Goal: Task Accomplishment & Management: Manage account settings

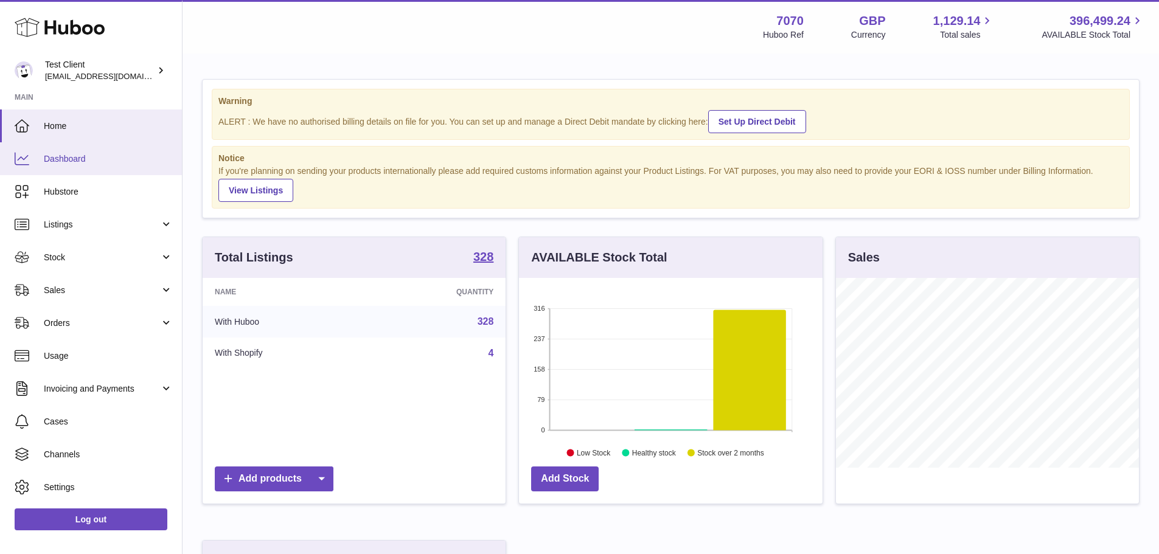
click at [85, 158] on span "Dashboard" at bounding box center [108, 159] width 129 height 12
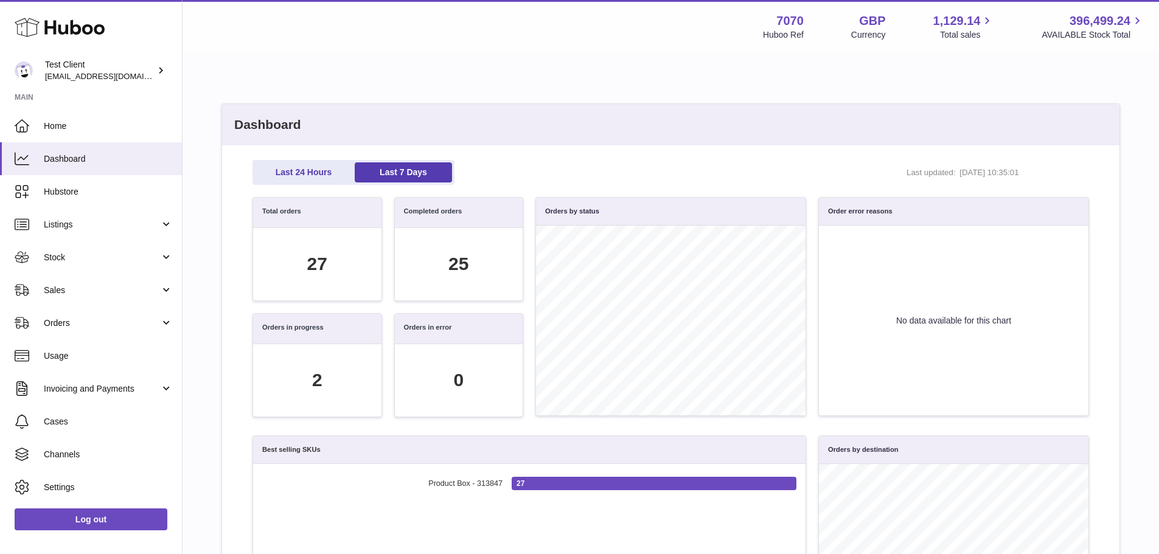
scroll to position [140, 823]
click at [88, 122] on span "Home" at bounding box center [108, 126] width 129 height 12
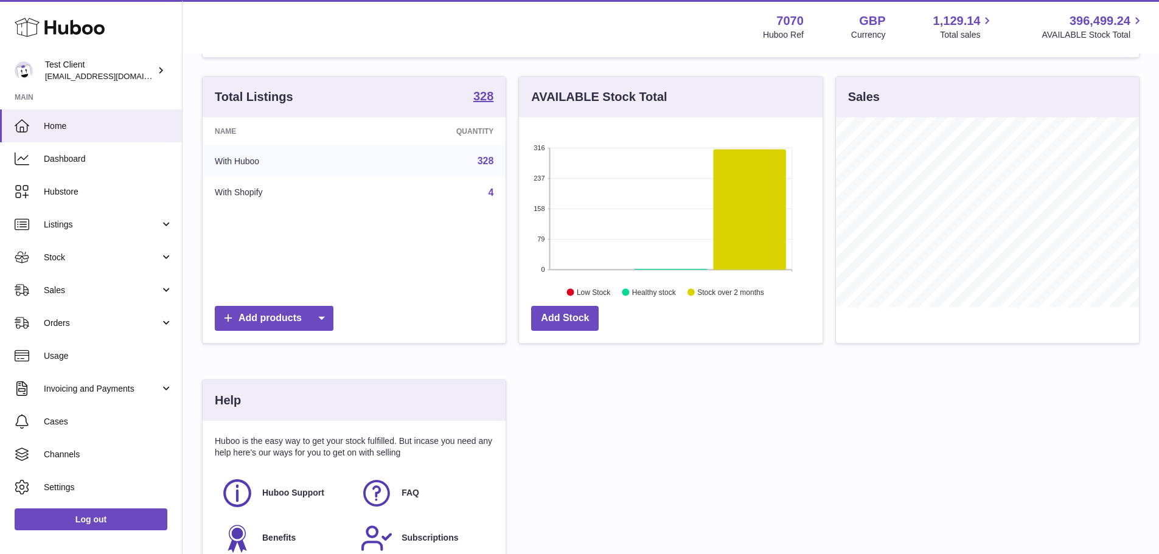
scroll to position [182, 0]
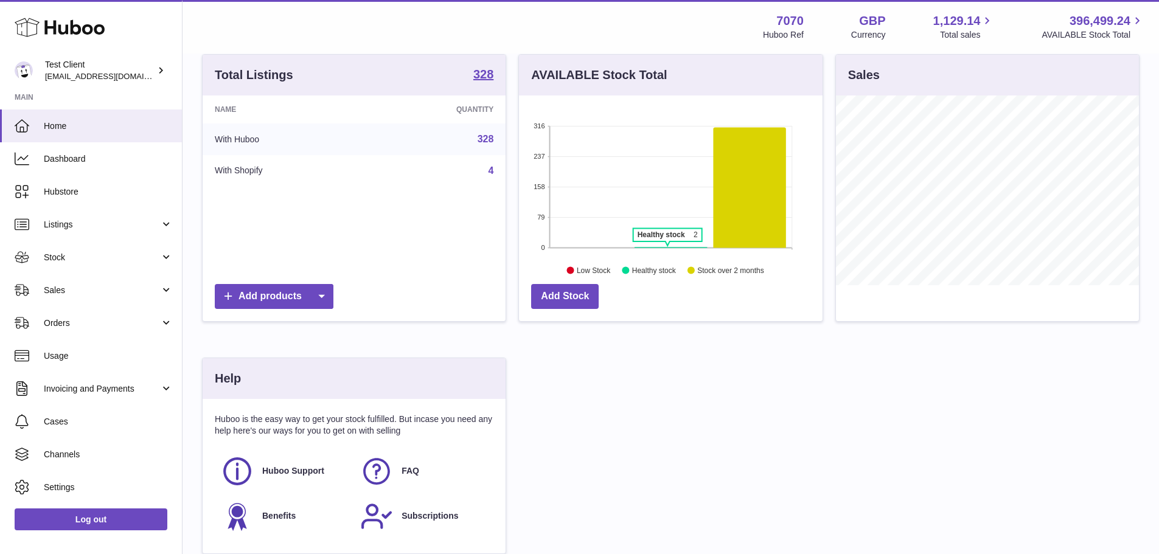
click at [667, 248] on icon at bounding box center [670, 247] width 72 height 1
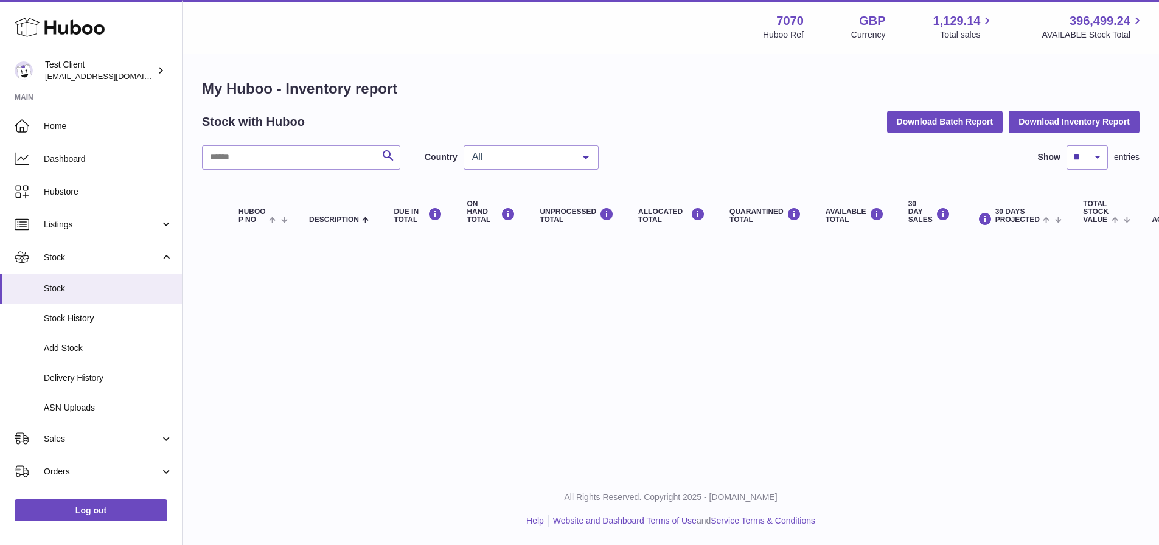
click at [516, 156] on span "All" at bounding box center [521, 157] width 105 height 12
click at [507, 210] on span "GB" at bounding box center [531, 206] width 134 height 24
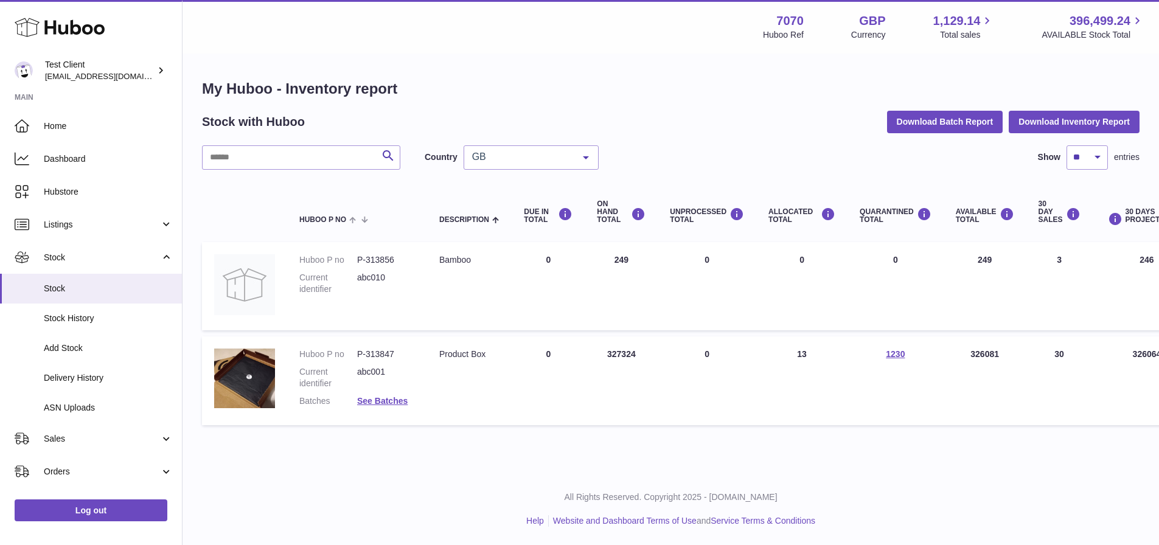
drag, startPoint x: 637, startPoint y: 265, endPoint x: 609, endPoint y: 261, distance: 28.8
click at [609, 261] on td "ON HAND Total 249" at bounding box center [621, 286] width 73 height 88
click at [642, 284] on td "ON HAND Total 249" at bounding box center [621, 286] width 73 height 88
drag, startPoint x: 645, startPoint y: 358, endPoint x: 582, endPoint y: 352, distance: 62.9
click at [582, 352] on tr "Huboo P no P-313847 Current identifier abc001 Batches See Batches Description P…" at bounding box center [762, 380] width 1120 height 89
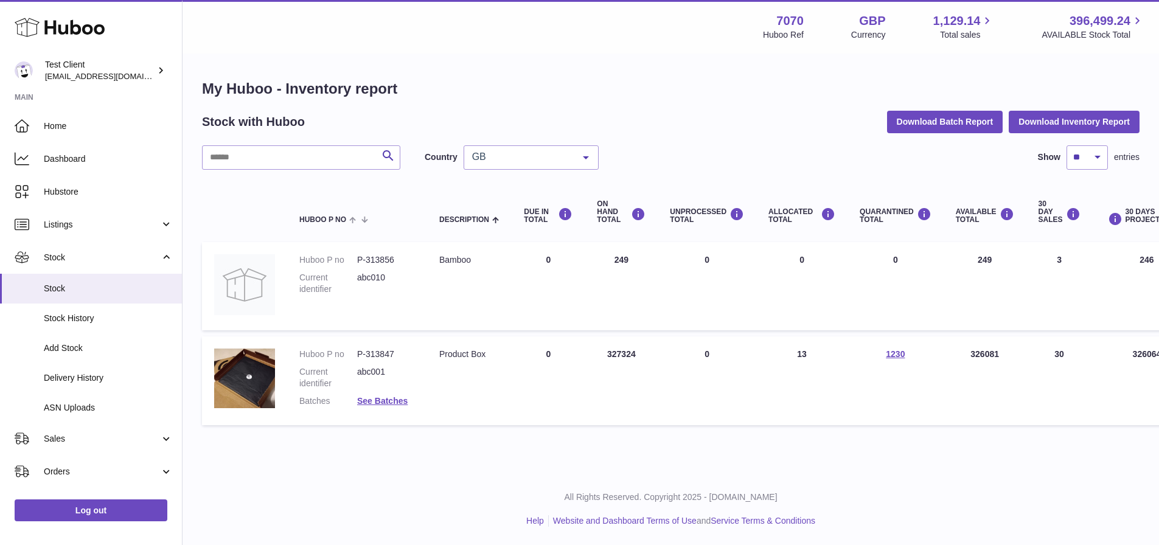
click at [628, 383] on td "ON HAND Total 327324" at bounding box center [621, 380] width 73 height 89
click at [75, 128] on span "Home" at bounding box center [108, 126] width 129 height 12
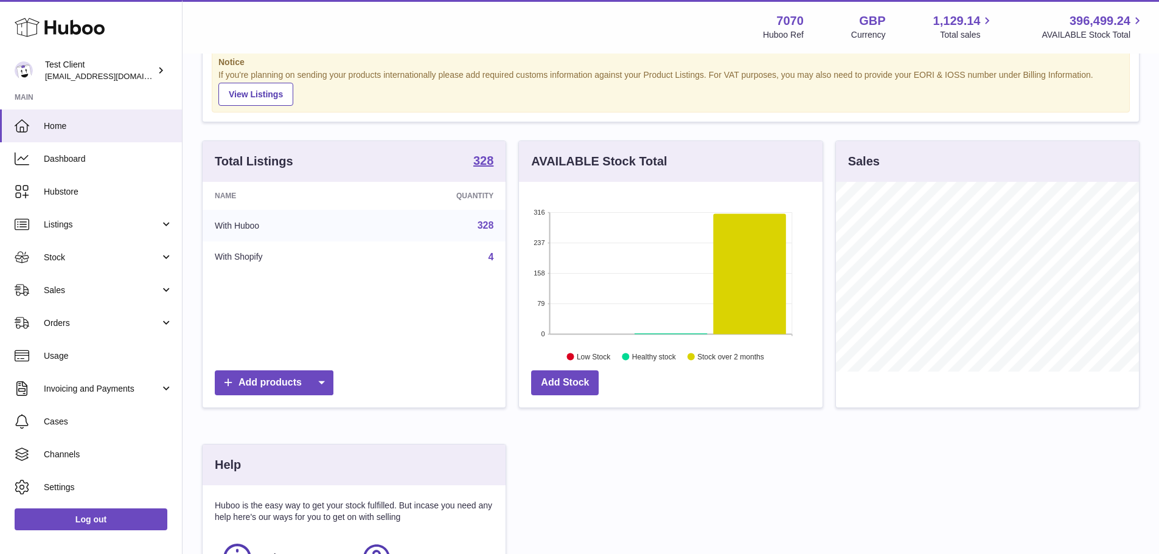
scroll to position [122, 0]
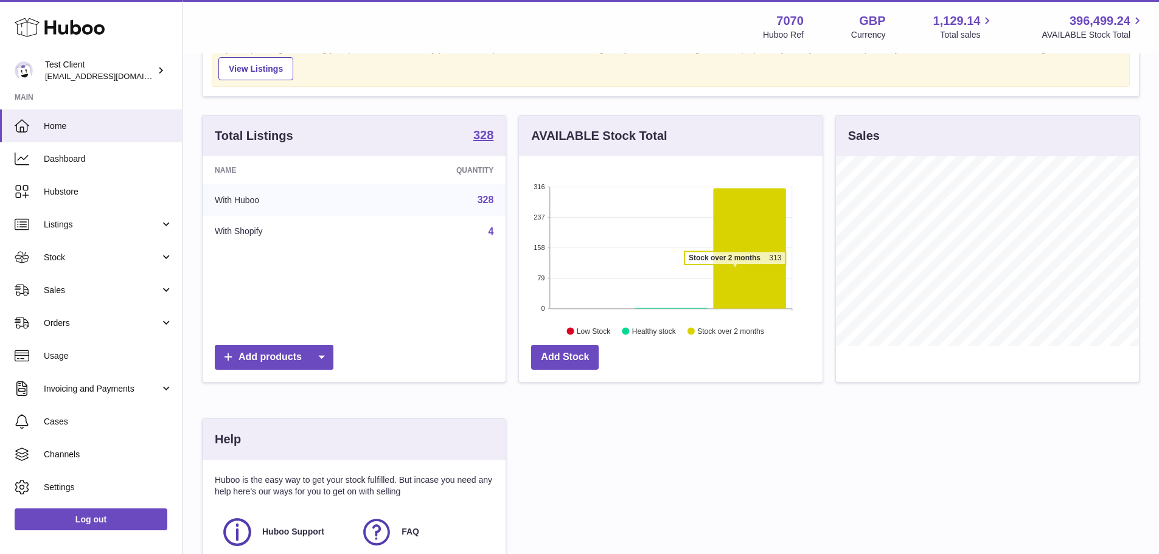
click at [735, 271] on icon at bounding box center [749, 248] width 72 height 120
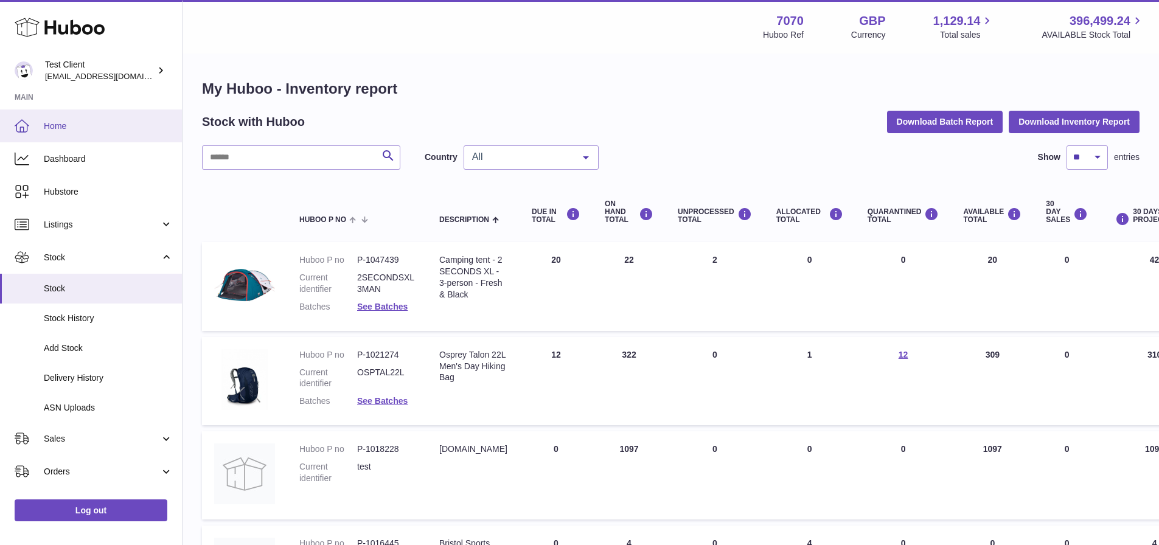
click at [79, 132] on link "Home" at bounding box center [91, 125] width 182 height 33
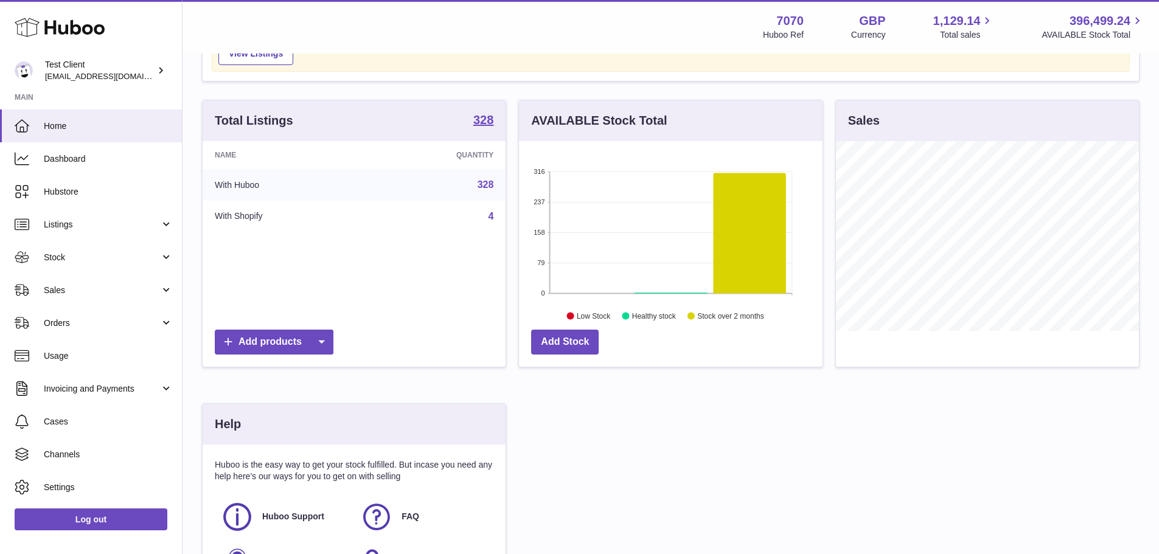
scroll to position [229, 0]
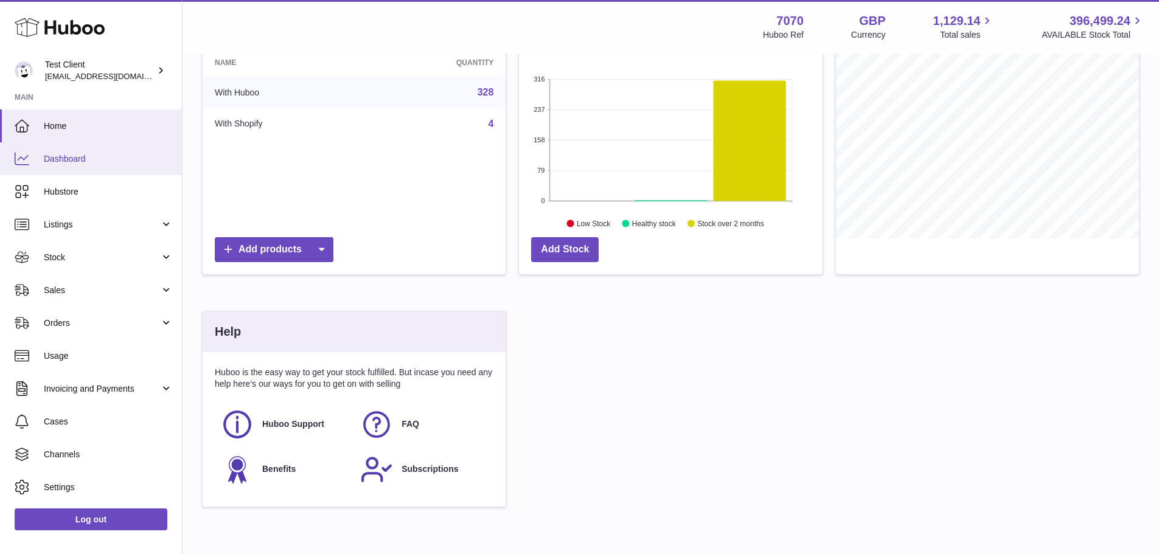
click at [91, 158] on span "Dashboard" at bounding box center [108, 159] width 129 height 12
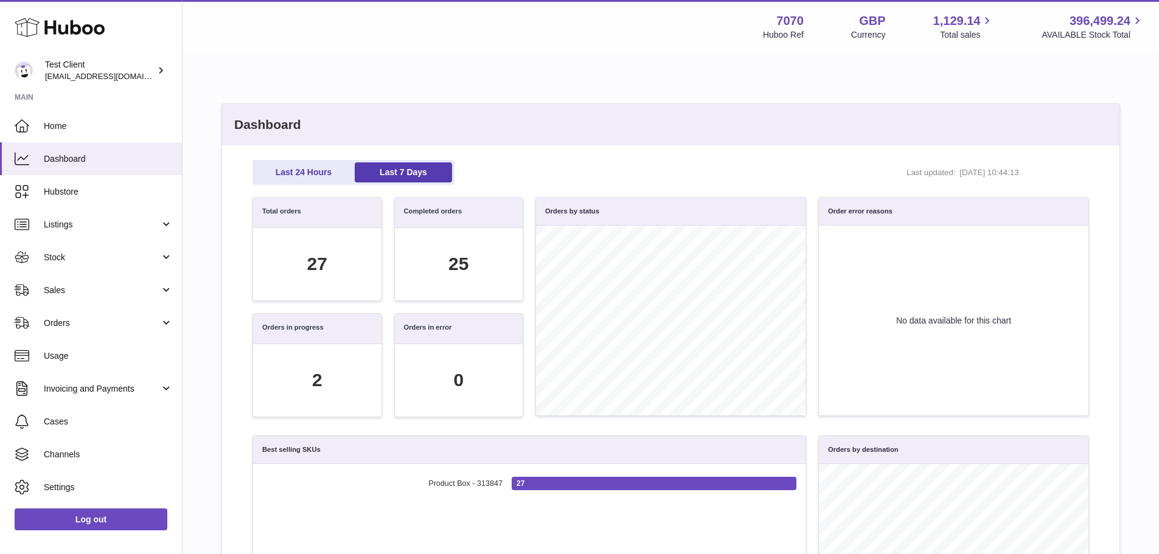
scroll to position [140, 823]
click at [95, 129] on span "Home" at bounding box center [108, 126] width 129 height 12
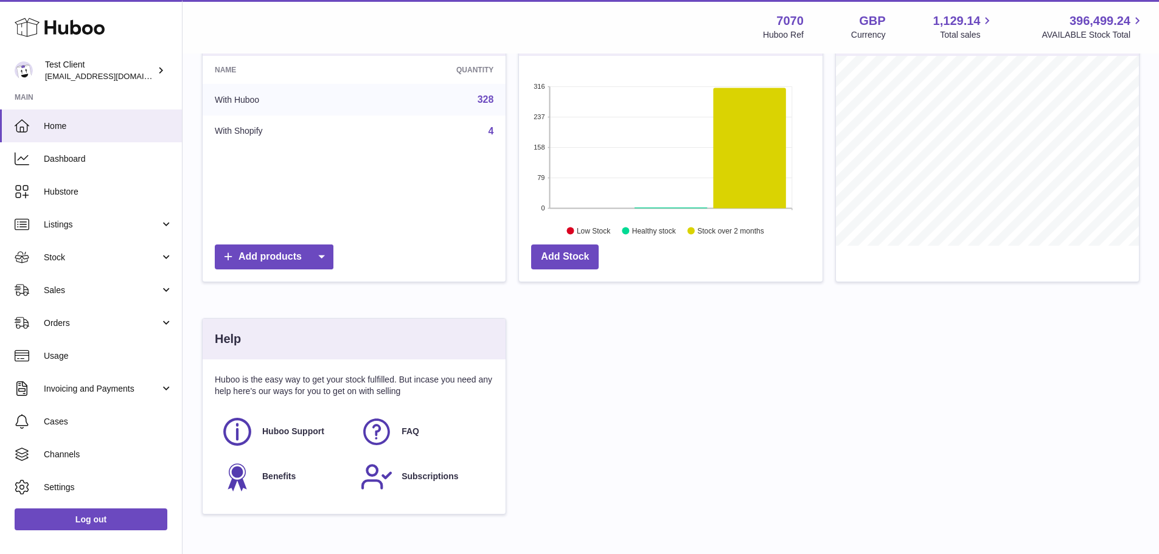
scroll to position [243, 0]
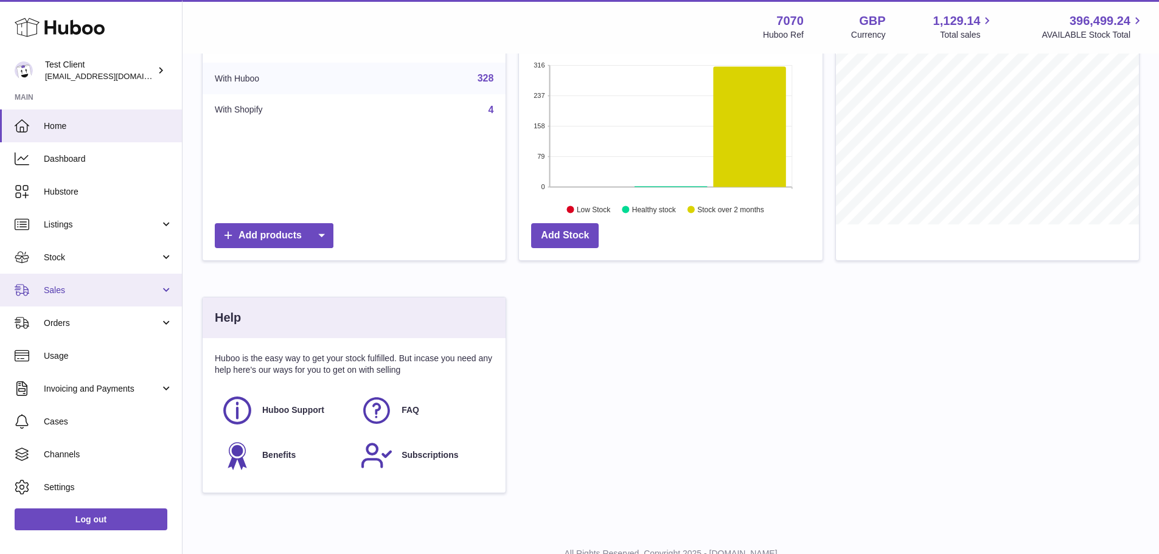
click at [90, 291] on span "Sales" at bounding box center [102, 291] width 116 height 12
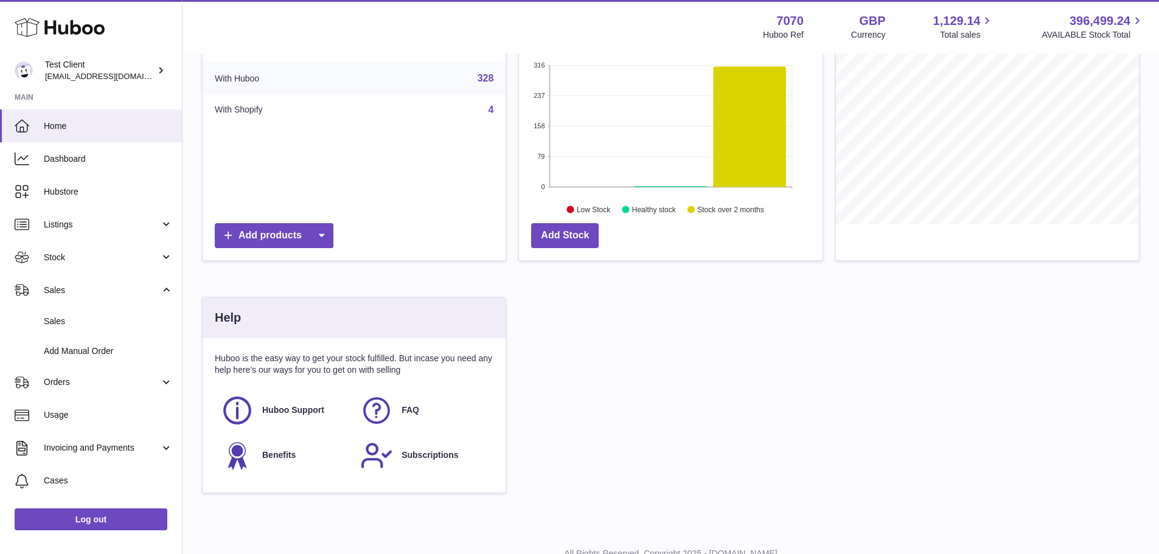
click at [835, 390] on div "Total Listings 328 Name Quantity With Huboo 328 With Shopify 4 Add products AVA…" at bounding box center [670, 249] width 949 height 512
click at [78, 164] on span "Dashboard" at bounding box center [108, 159] width 129 height 12
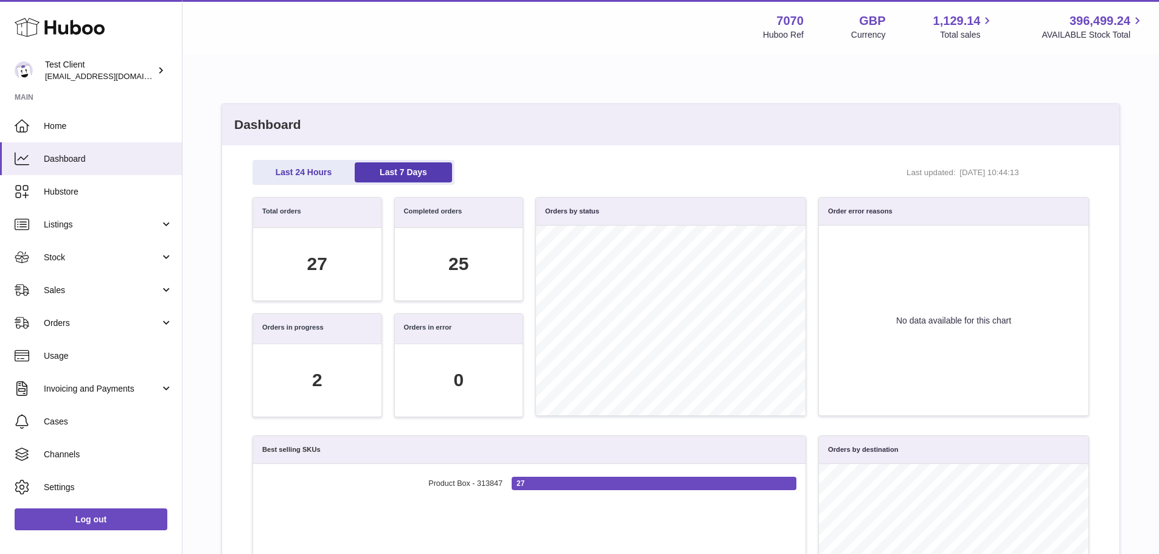
scroll to position [140, 823]
click at [98, 123] on span "Home" at bounding box center [108, 126] width 129 height 12
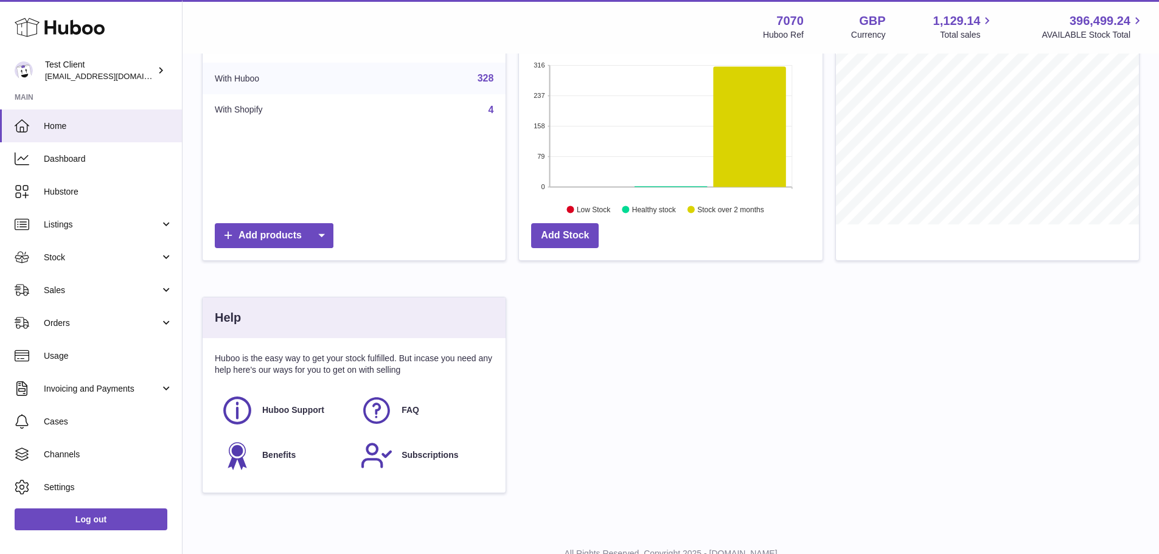
scroll to position [182, 0]
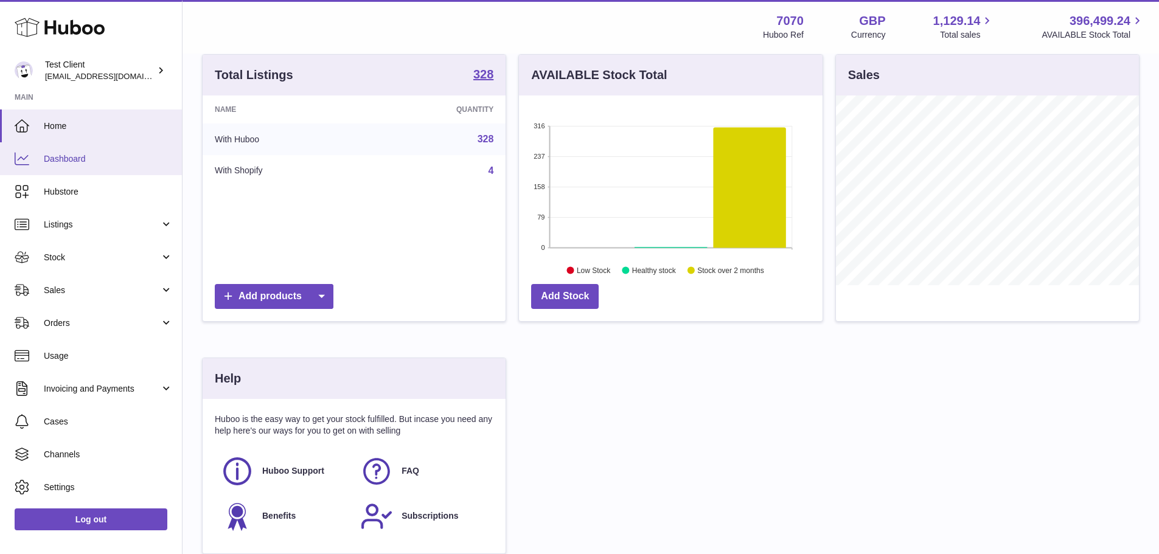
click at [102, 162] on span "Dashboard" at bounding box center [108, 159] width 129 height 12
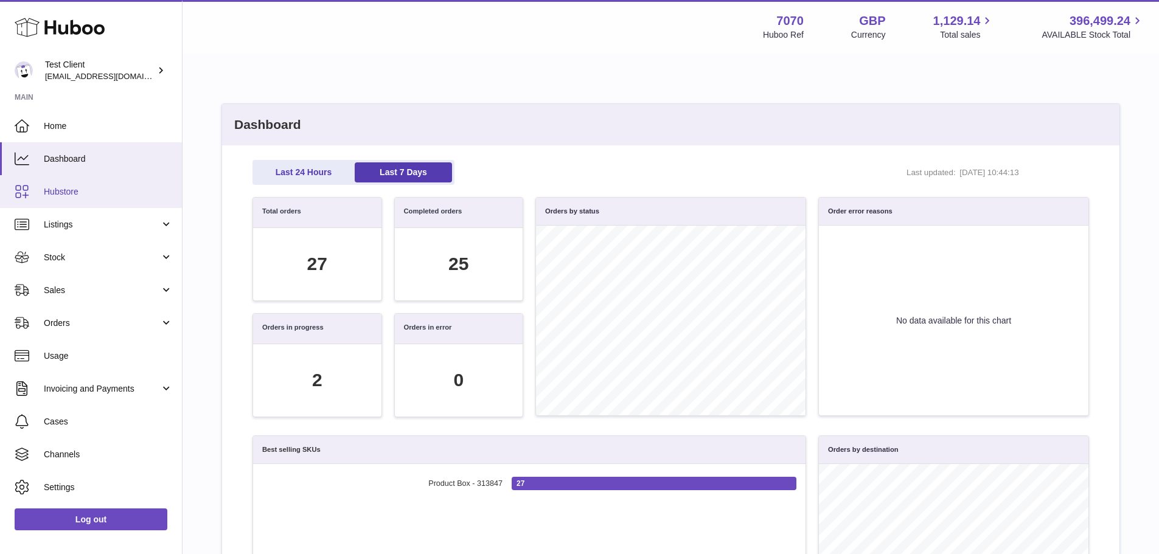
click at [85, 198] on link "Hubstore" at bounding box center [91, 191] width 182 height 33
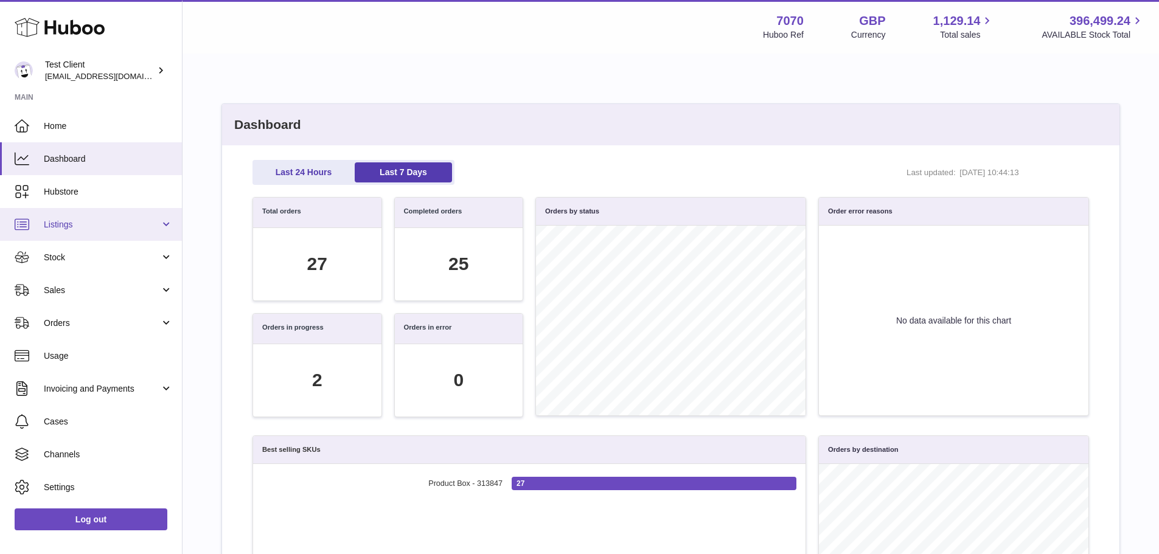
click at [85, 228] on span "Listings" at bounding box center [102, 225] width 116 height 12
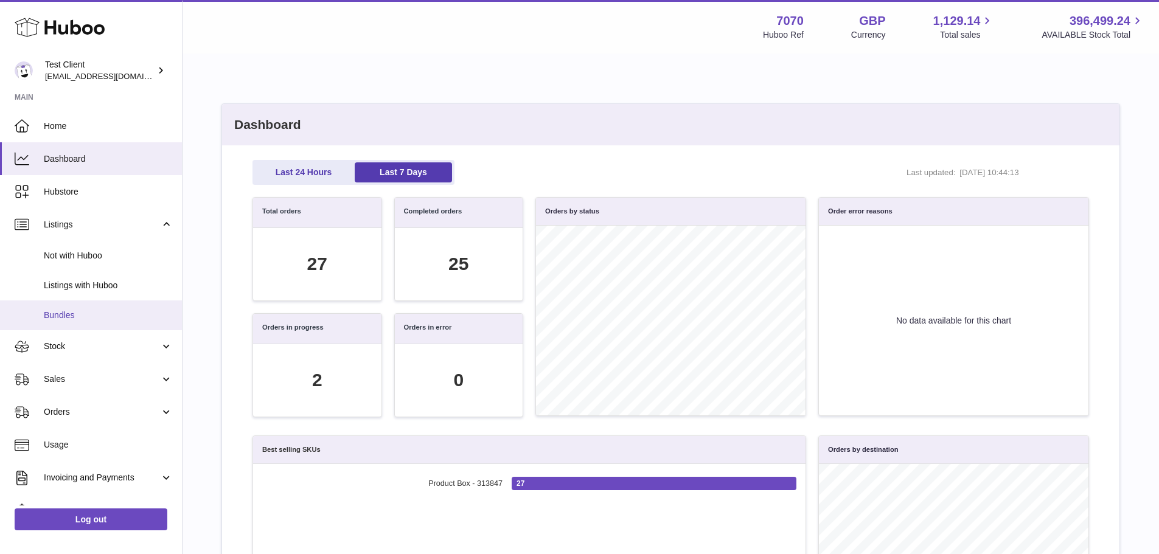
scroll to position [140, 823]
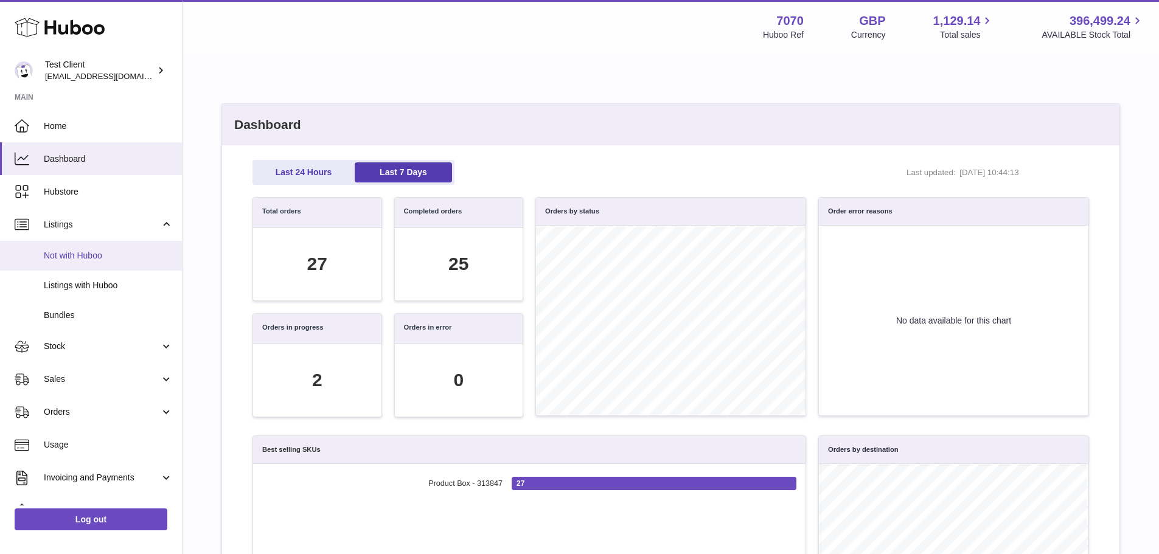
click at [89, 253] on span "Not with Huboo" at bounding box center [108, 256] width 129 height 12
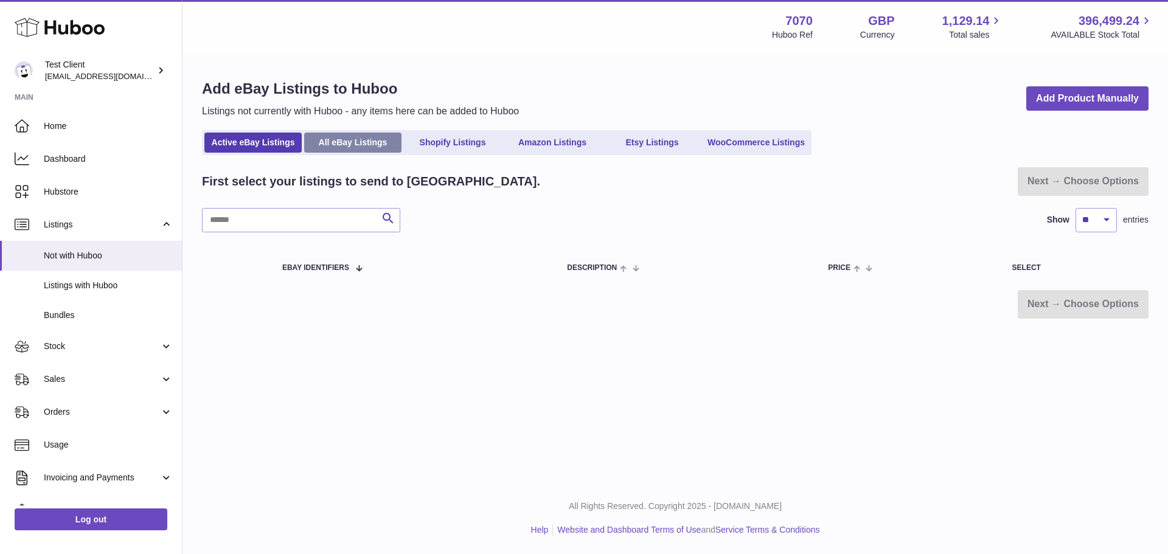
click at [367, 142] on link "All eBay Listings" at bounding box center [352, 143] width 97 height 20
click at [459, 144] on link "Shopify Listings" at bounding box center [452, 143] width 97 height 20
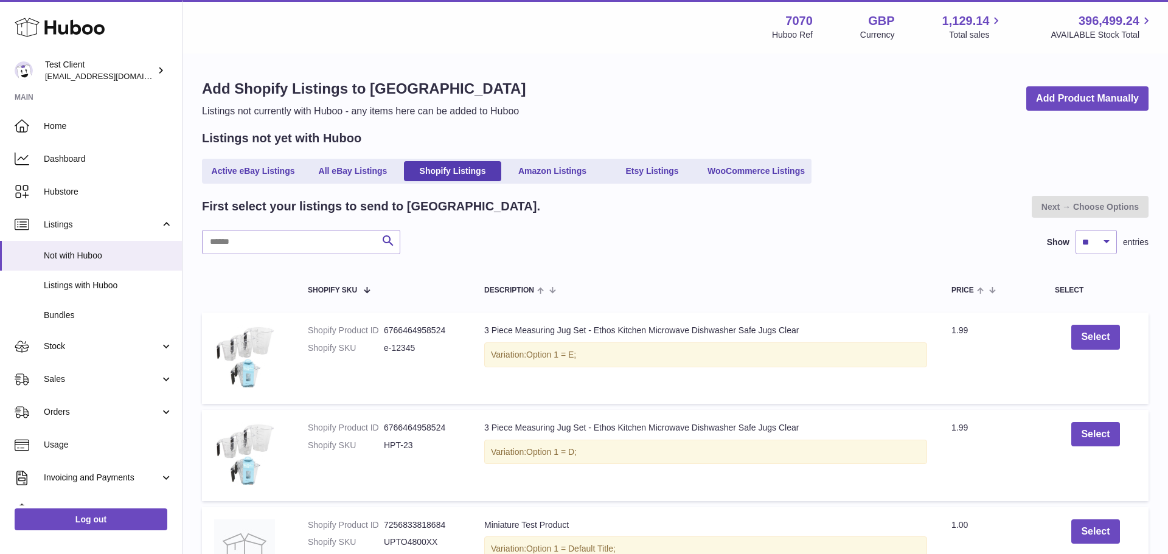
click at [536, 147] on div "Menu Huboo 7070 Huboo Ref GBP Currency 1,129.14 Total sales 396,499.24 AVAILABL…" at bounding box center [674, 327] width 985 height 654
click at [552, 178] on link "Amazon Listings" at bounding box center [552, 171] width 97 height 20
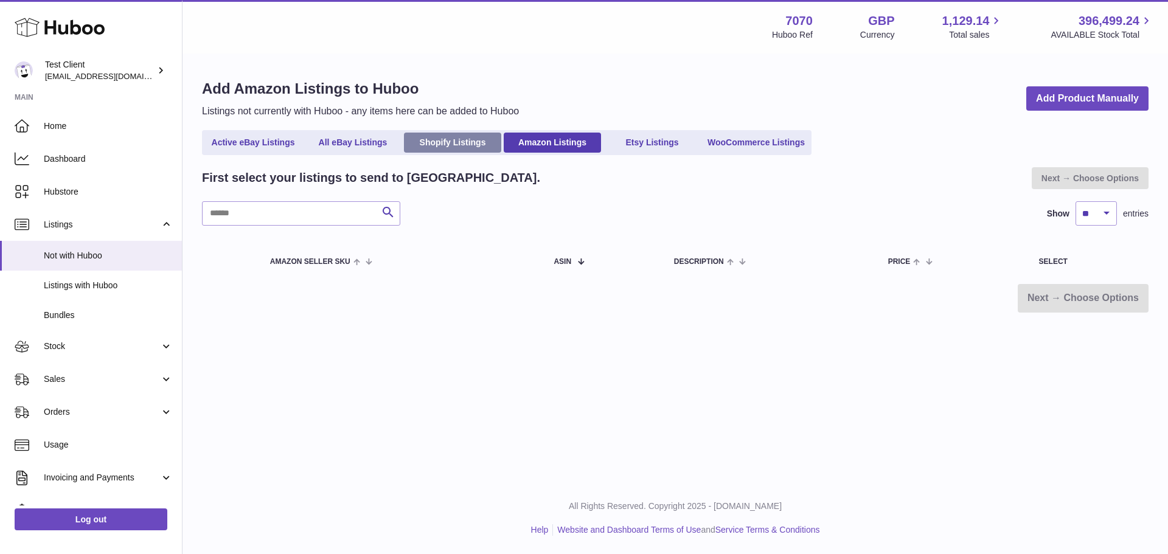
click at [463, 147] on link "Shopify Listings" at bounding box center [452, 143] width 97 height 20
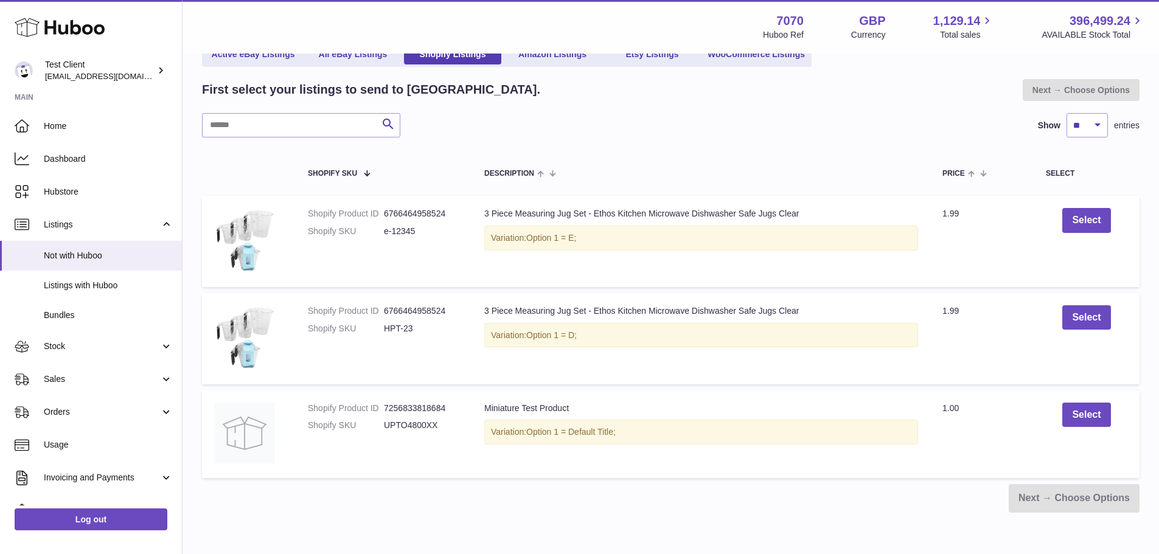
scroll to position [122, 0]
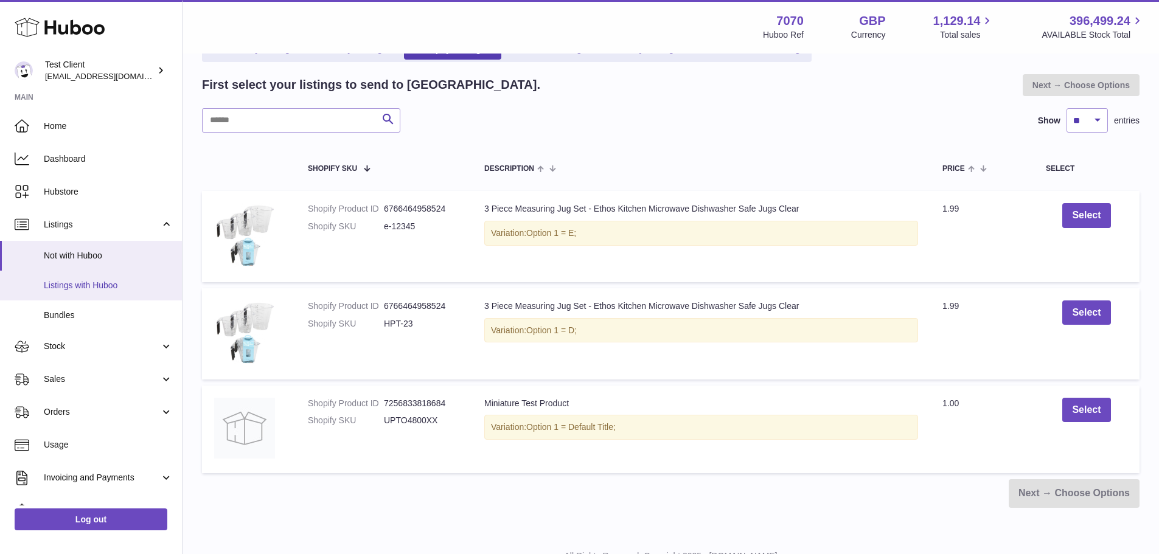
click at [113, 281] on span "Listings with Huboo" at bounding box center [108, 286] width 129 height 12
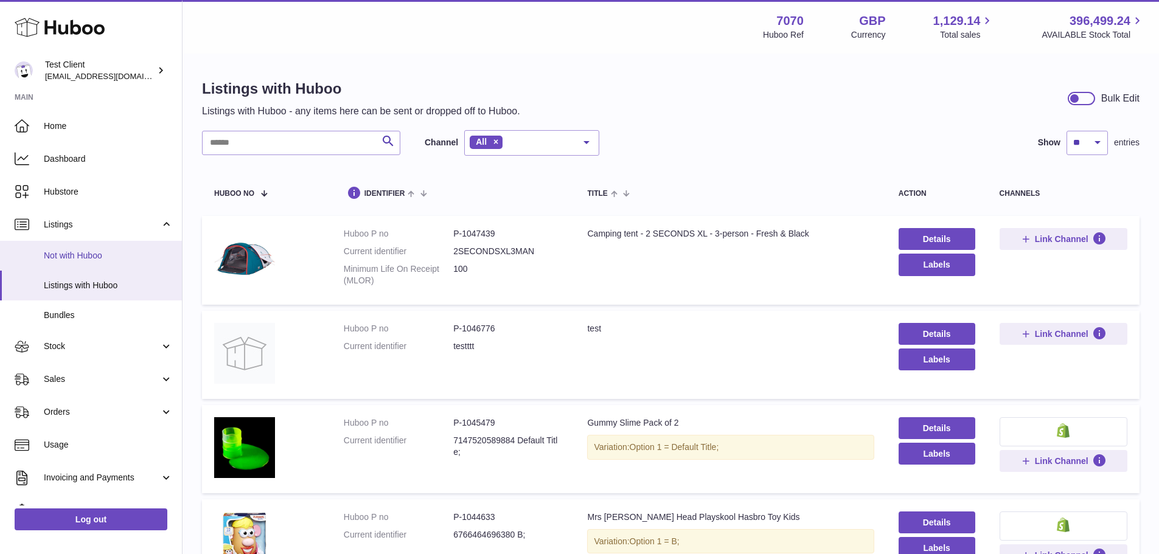
click at [89, 257] on span "Not with Huboo" at bounding box center [108, 256] width 129 height 12
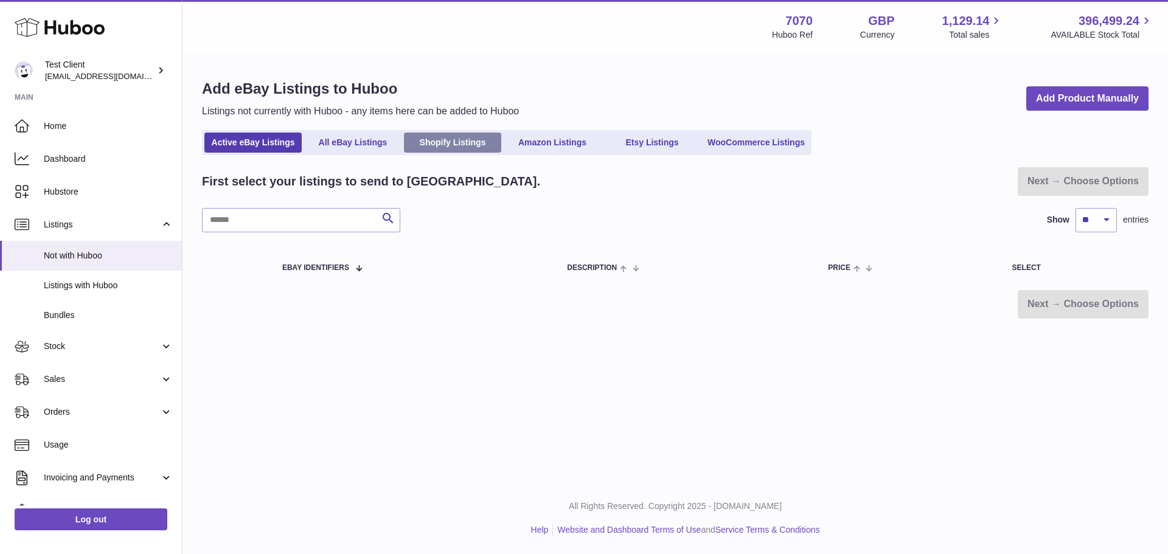
click at [453, 148] on link "Shopify Listings" at bounding box center [452, 143] width 97 height 20
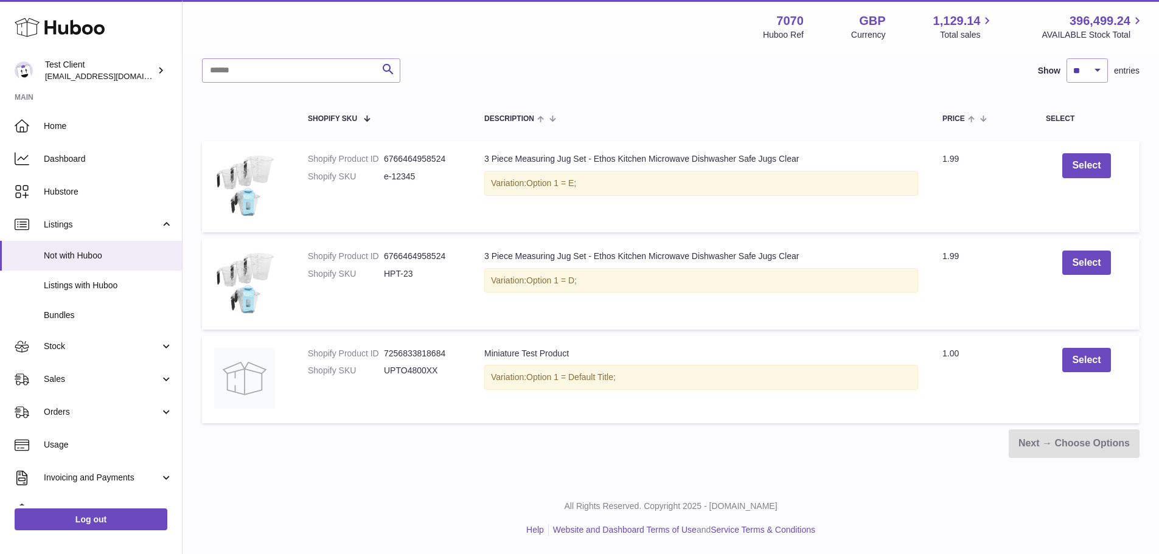
scroll to position [50, 0]
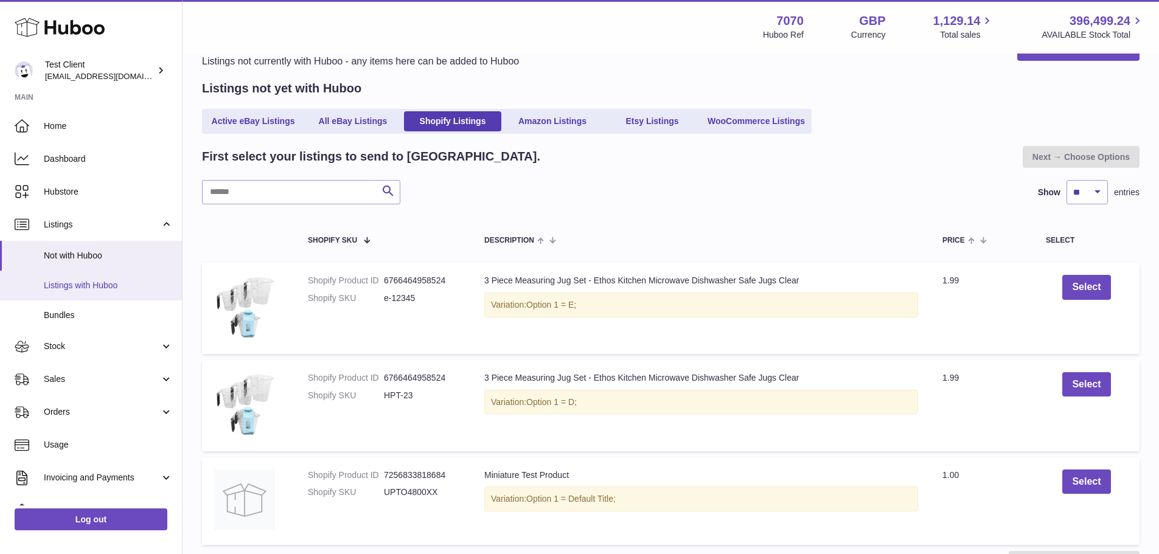
click at [112, 284] on span "Listings with Huboo" at bounding box center [108, 286] width 129 height 12
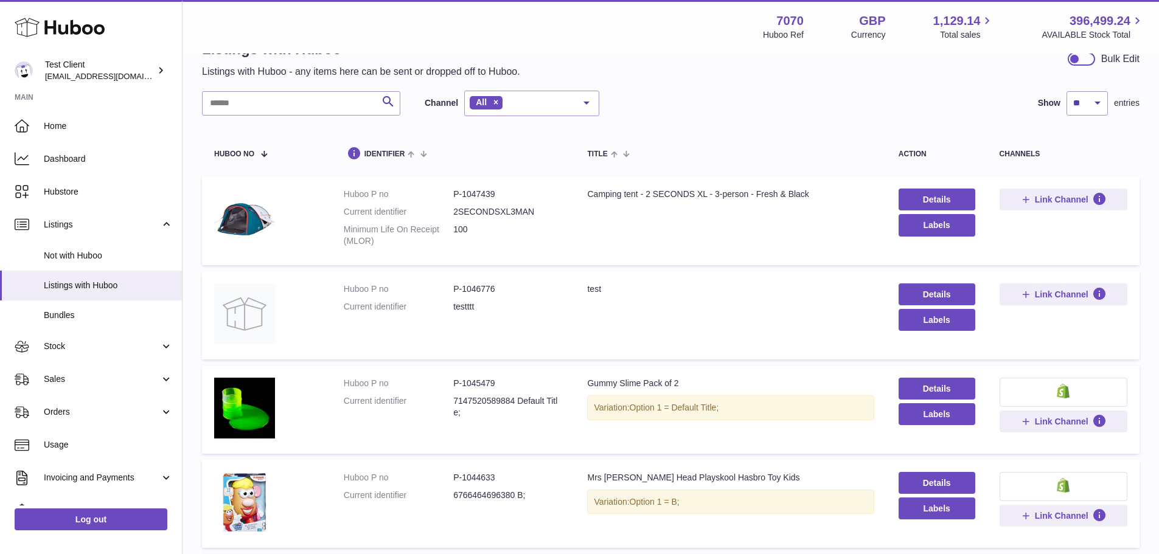
scroll to position [61, 0]
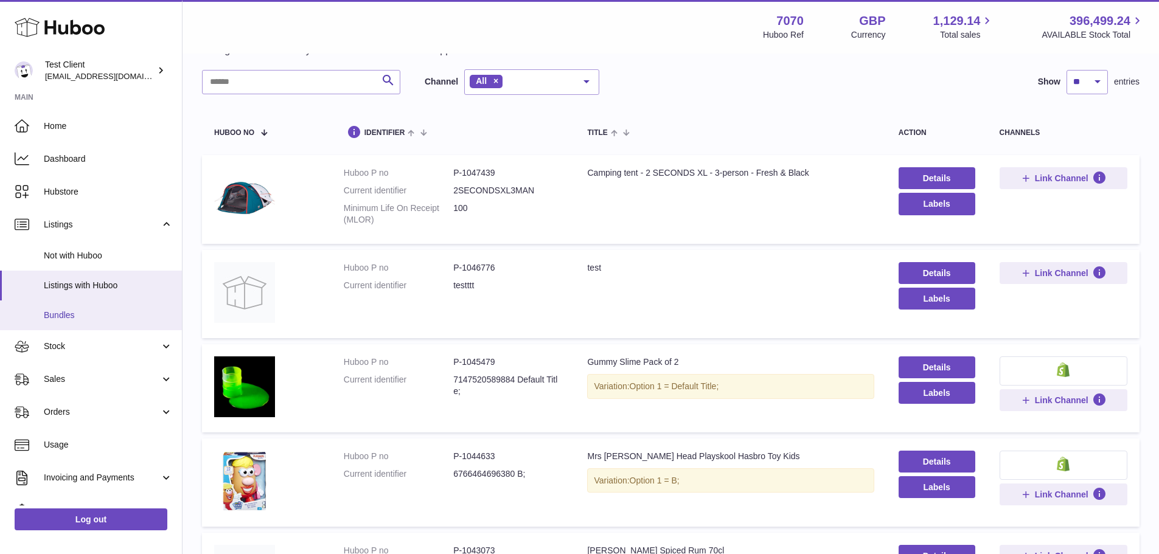
click at [100, 324] on link "Bundles" at bounding box center [91, 315] width 182 height 30
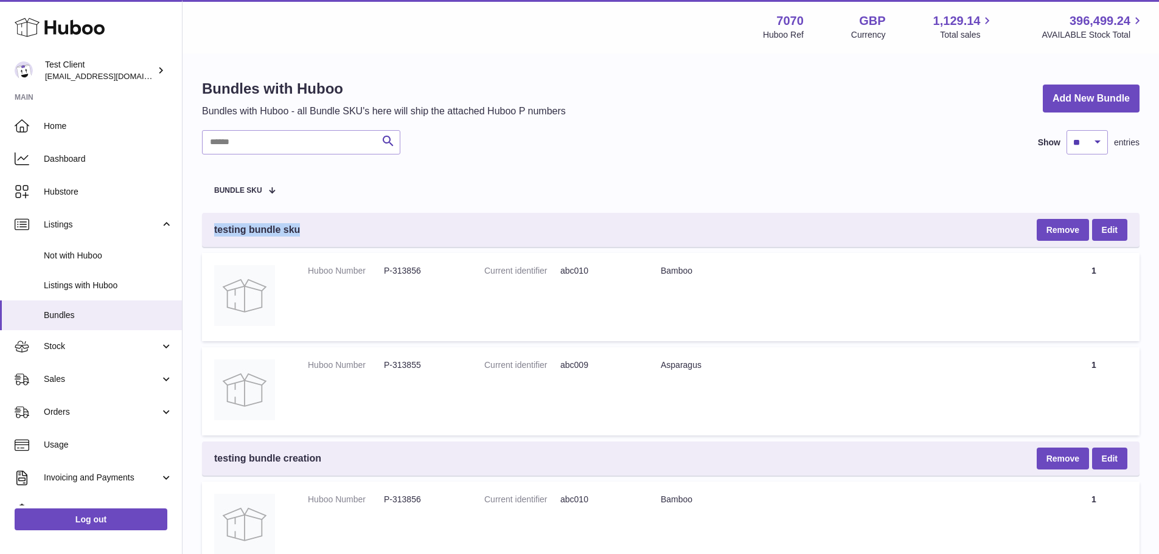
drag, startPoint x: 307, startPoint y: 234, endPoint x: 207, endPoint y: 226, distance: 100.0
click at [207, 226] on div "testing bundle sku Remove Edit" at bounding box center [670, 230] width 937 height 34
drag, startPoint x: 714, startPoint y: 271, endPoint x: 749, endPoint y: 269, distance: 34.8
click at [670, 268] on div "Bamboo" at bounding box center [848, 271] width 375 height 12
drag, startPoint x: 1105, startPoint y: 268, endPoint x: 1069, endPoint y: 266, distance: 35.9
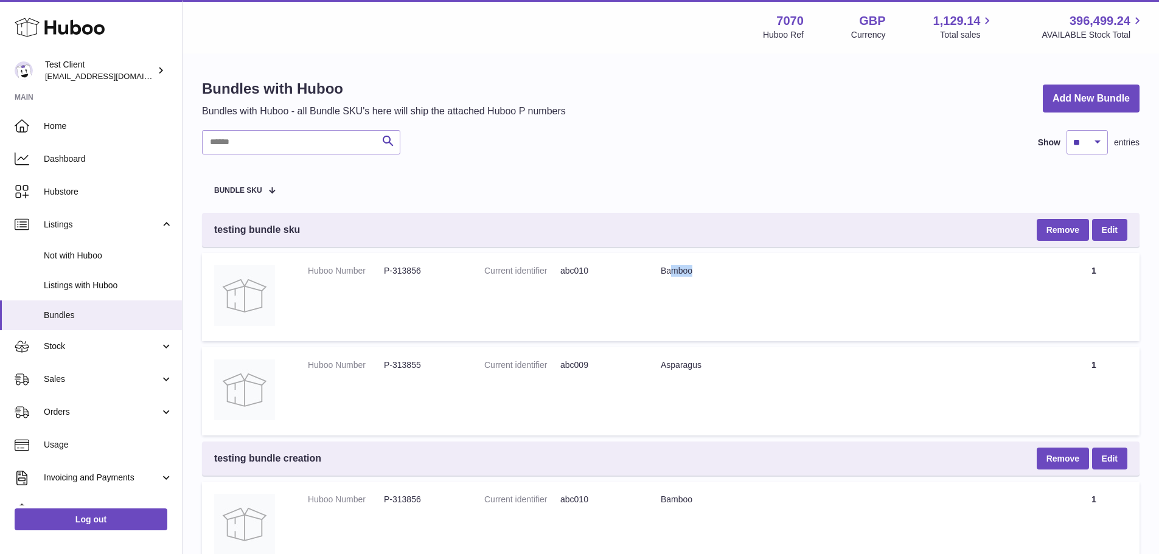
click at [1069, 266] on td "Quantity 1" at bounding box center [1093, 297] width 91 height 88
drag, startPoint x: 622, startPoint y: 270, endPoint x: 615, endPoint y: 271, distance: 7.3
click at [615, 271] on tr "Huboo Number P-313856 Current identifier abc010 Title Bamboo Quantity 1" at bounding box center [670, 297] width 937 height 88
drag, startPoint x: 1109, startPoint y: 368, endPoint x: 1094, endPoint y: 365, distance: 15.5
click at [1094, 365] on td "Quantity 1" at bounding box center [1093, 391] width 91 height 88
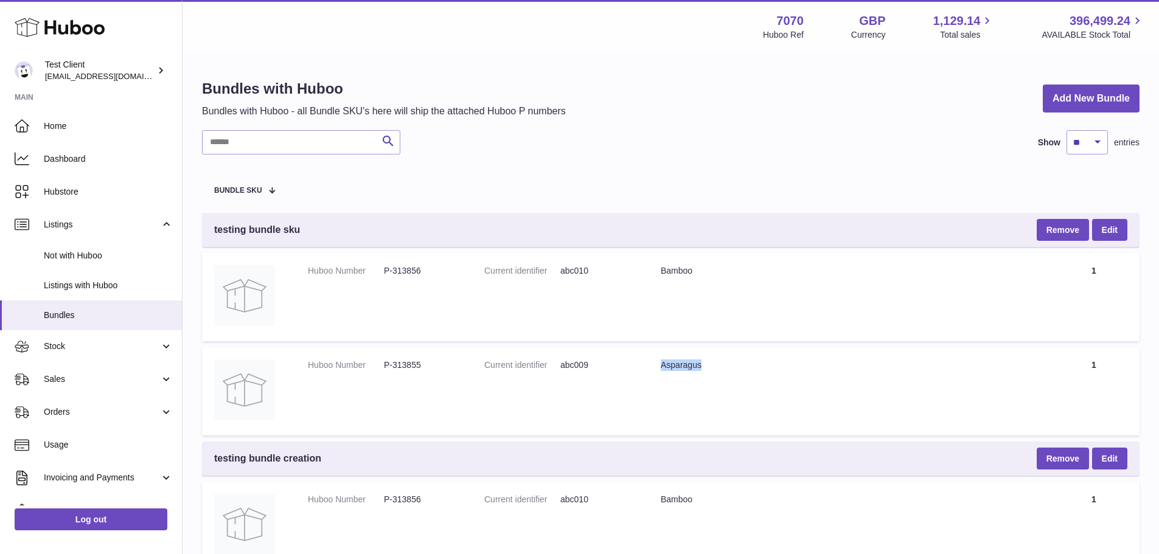
drag, startPoint x: 864, startPoint y: 381, endPoint x: 591, endPoint y: 366, distance: 273.5
click at [591, 366] on tr "Huboo Number P-313855 Current identifier abc009 Title Asparagus Quantity 1" at bounding box center [670, 391] width 937 height 88
click at [839, 378] on td "Title Asparagus" at bounding box center [848, 391] width 400 height 88
drag, startPoint x: 213, startPoint y: 229, endPoint x: 350, endPoint y: 254, distance: 139.8
click at [339, 241] on div "testing bundle sku Remove Edit" at bounding box center [670, 230] width 937 height 34
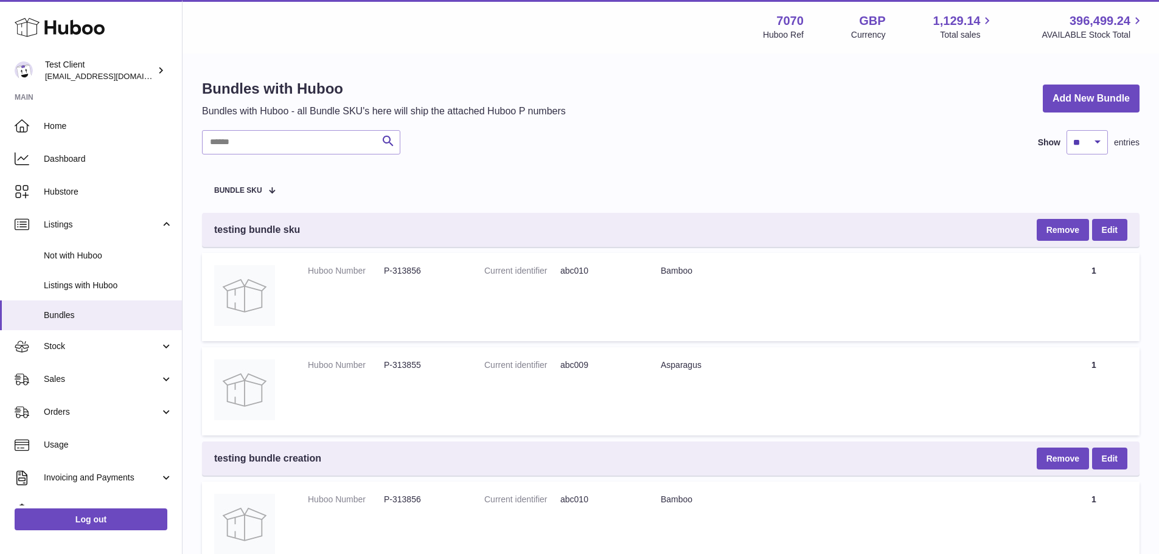
click at [593, 377] on dl "Current identifier abc009" at bounding box center [560, 368] width 152 height 18
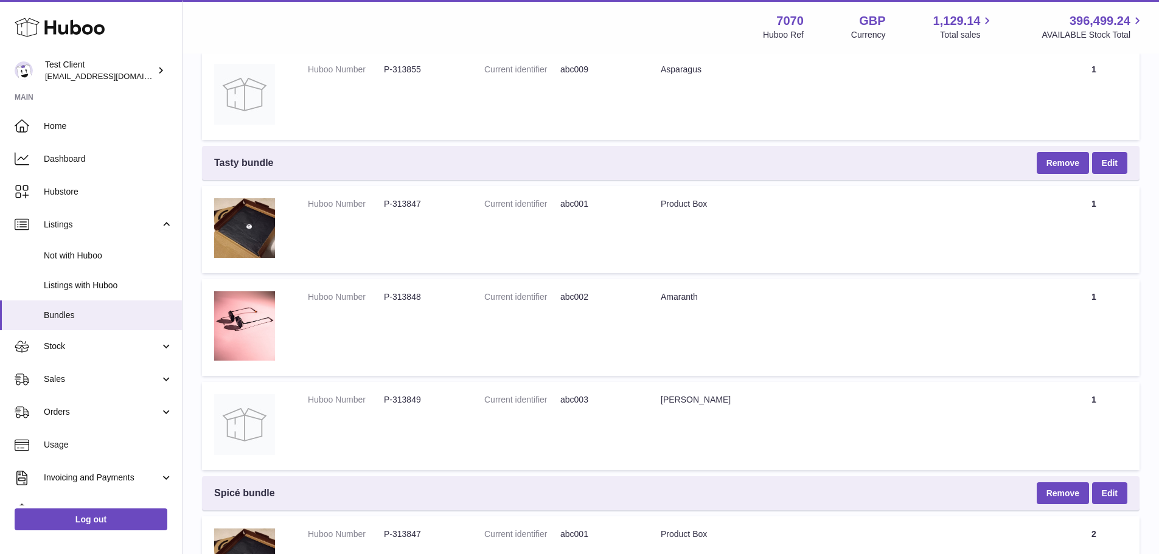
scroll to position [547, 0]
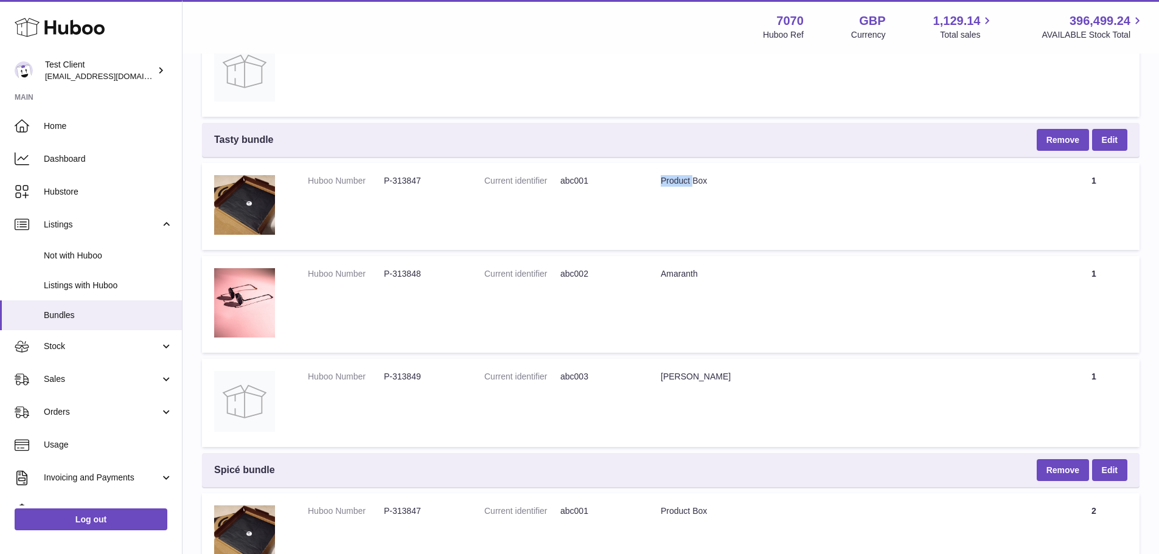
drag, startPoint x: 659, startPoint y: 181, endPoint x: 707, endPoint y: 185, distance: 47.6
click at [707, 185] on td "Title Product Box" at bounding box center [848, 206] width 400 height 87
drag, startPoint x: 1103, startPoint y: 177, endPoint x: 1009, endPoint y: 181, distance: 94.4
click at [1019, 181] on tr "Huboo Number P-313847 Current identifier abc001 Title Product Box Quantity 1" at bounding box center [670, 206] width 937 height 87
drag, startPoint x: 665, startPoint y: 274, endPoint x: 713, endPoint y: 274, distance: 48.7
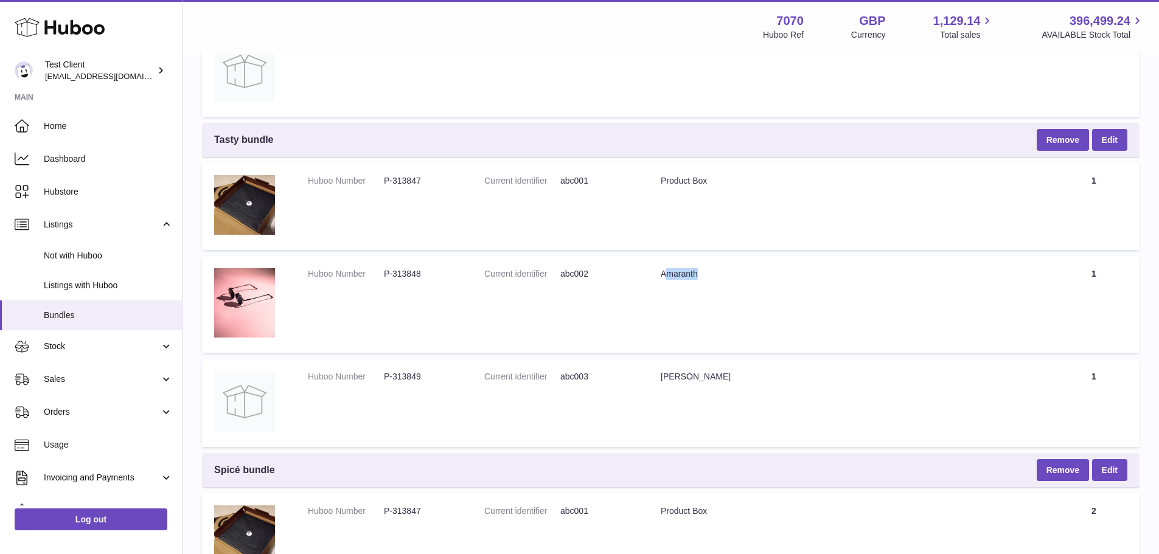
click at [713, 274] on div "Amaranth" at bounding box center [848, 274] width 375 height 12
drag, startPoint x: 1100, startPoint y: 274, endPoint x: 1078, endPoint y: 275, distance: 21.9
click at [1085, 274] on td "Quantity 1" at bounding box center [1093, 304] width 91 height 97
drag, startPoint x: 664, startPoint y: 377, endPoint x: 744, endPoint y: 375, distance: 80.9
click at [707, 373] on div "Angelica" at bounding box center [848, 377] width 375 height 12
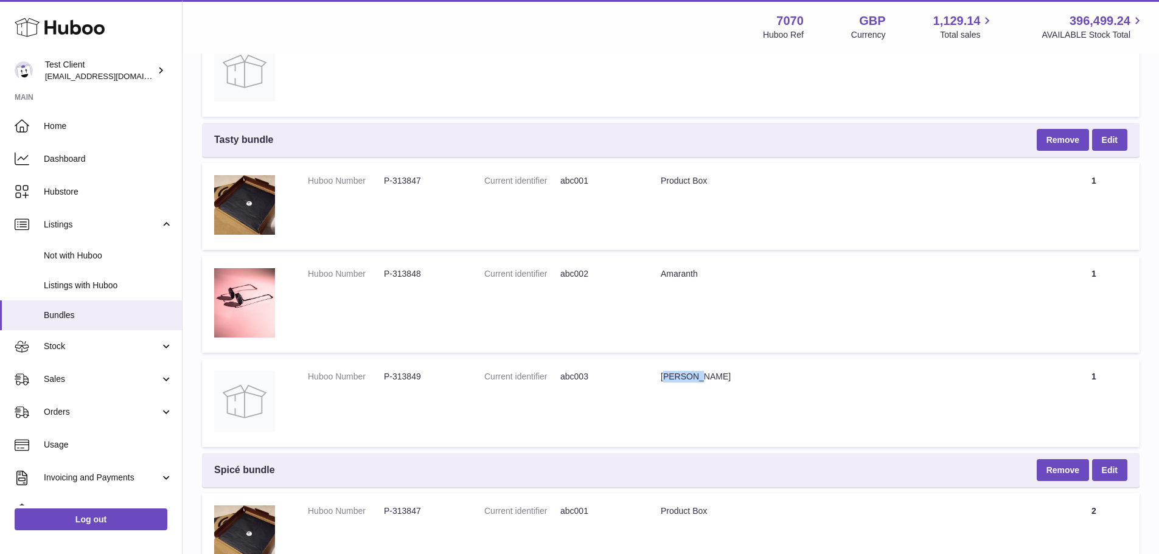
drag, startPoint x: 1119, startPoint y: 372, endPoint x: 1063, endPoint y: 372, distance: 55.4
click at [1064, 372] on td "Quantity 1" at bounding box center [1093, 403] width 91 height 88
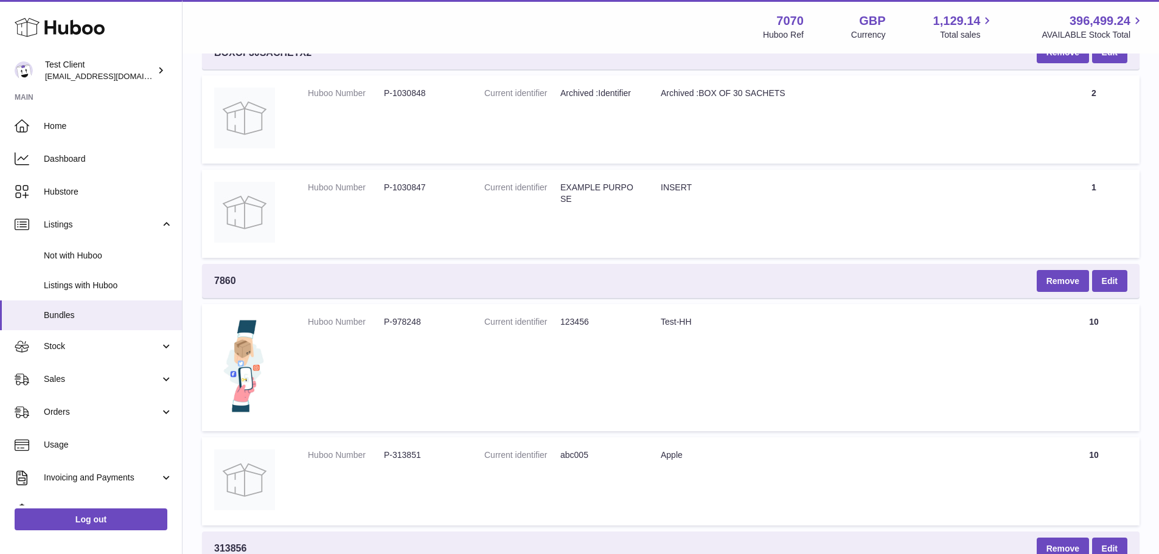
scroll to position [1946, 0]
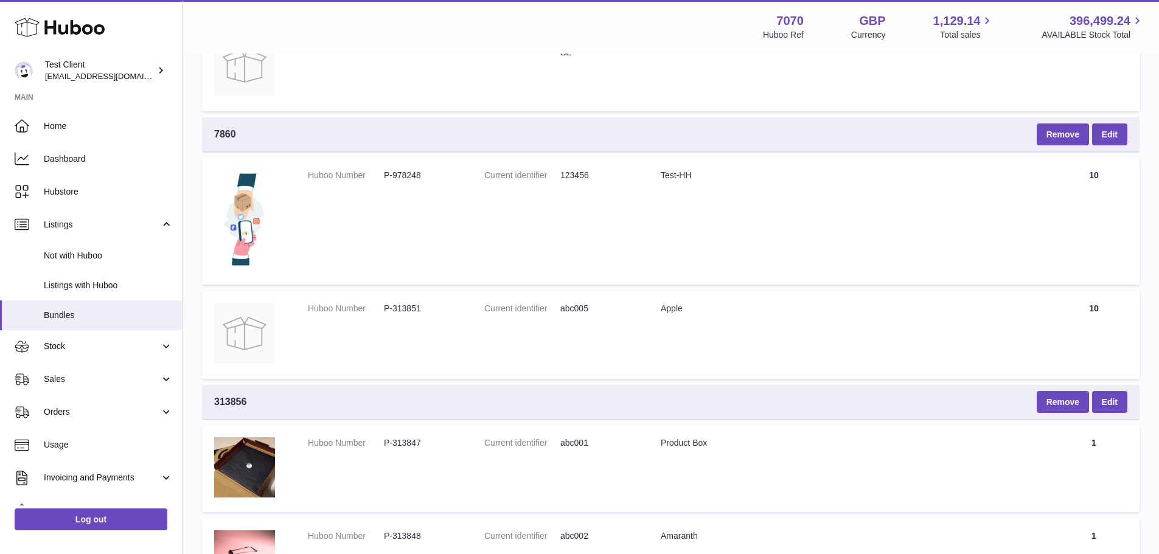
drag, startPoint x: 234, startPoint y: 130, endPoint x: 235, endPoint y: 136, distance: 6.2
click at [234, 134] on span "7860" at bounding box center [225, 134] width 22 height 13
drag, startPoint x: 235, startPoint y: 136, endPoint x: 204, endPoint y: 135, distance: 31.6
click at [204, 135] on div "7860 Remove Edit" at bounding box center [670, 134] width 937 height 34
click at [357, 217] on td "Huboo Number P-978248" at bounding box center [384, 221] width 176 height 127
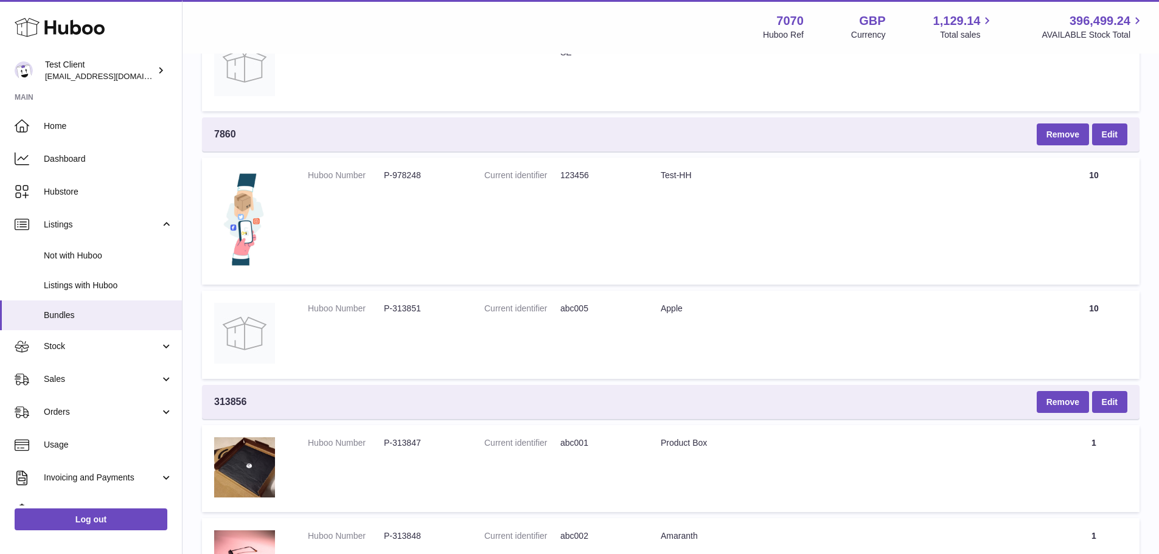
drag, startPoint x: 1109, startPoint y: 173, endPoint x: 1023, endPoint y: 173, distance: 86.4
click at [1023, 173] on tr "Huboo Number P-978248 Current identifier 123456 Title Test-HH Quantity 10" at bounding box center [670, 221] width 937 height 127
click at [1113, 308] on td "Quantity 10" at bounding box center [1093, 335] width 91 height 88
drag, startPoint x: 1108, startPoint y: 314, endPoint x: 1008, endPoint y: 311, distance: 99.2
click at [1043, 311] on tr "Huboo Number P-313851 Current identifier abc005 Title Apple Quantity 10" at bounding box center [670, 335] width 937 height 88
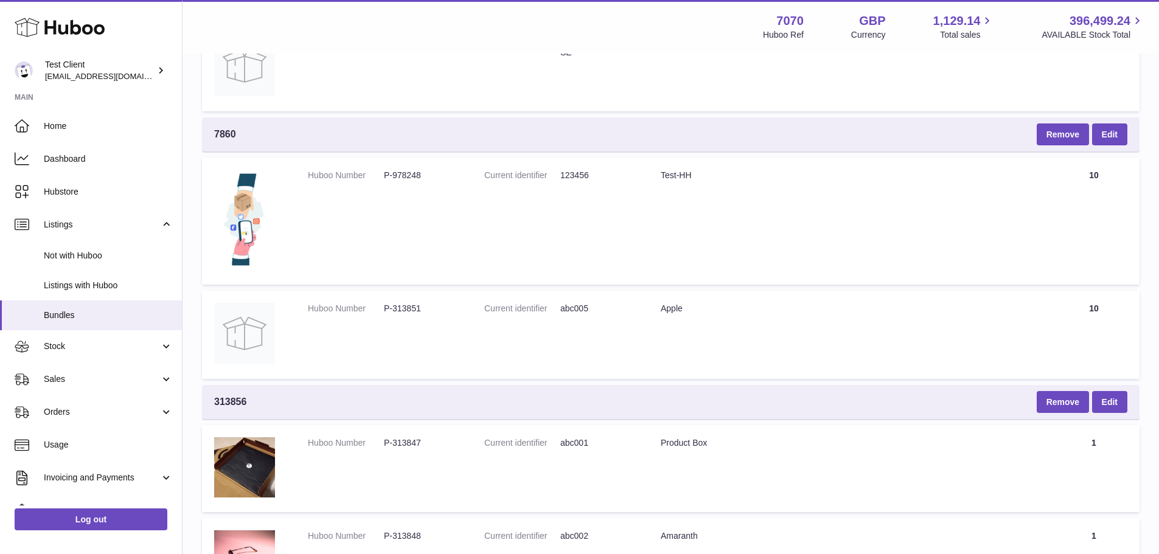
drag, startPoint x: 710, startPoint y: 268, endPoint x: 715, endPoint y: 277, distance: 9.8
click at [710, 268] on td "Title Test-HH" at bounding box center [848, 221] width 400 height 127
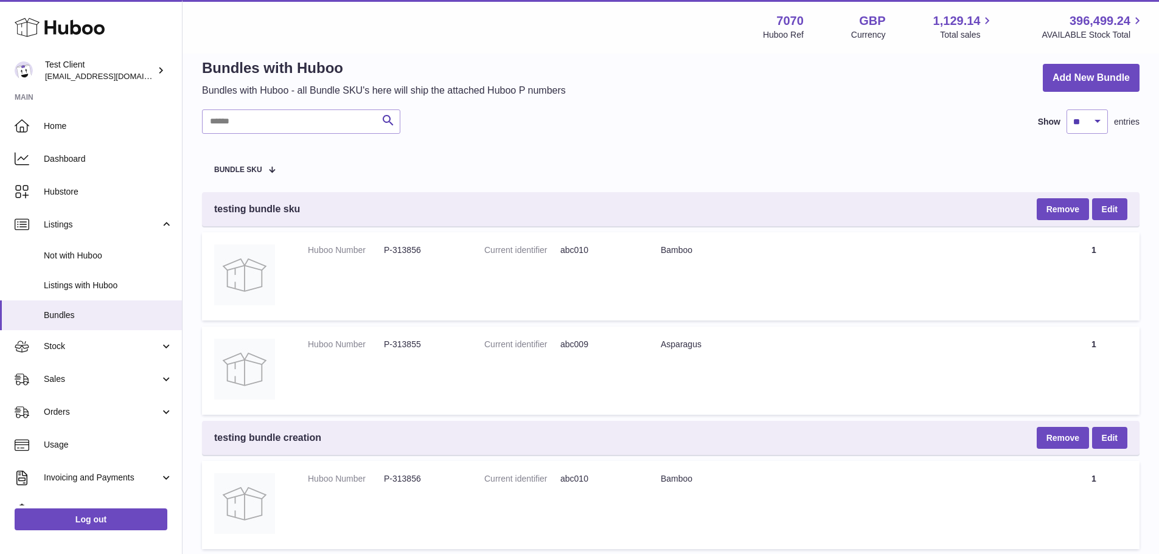
scroll to position [0, 0]
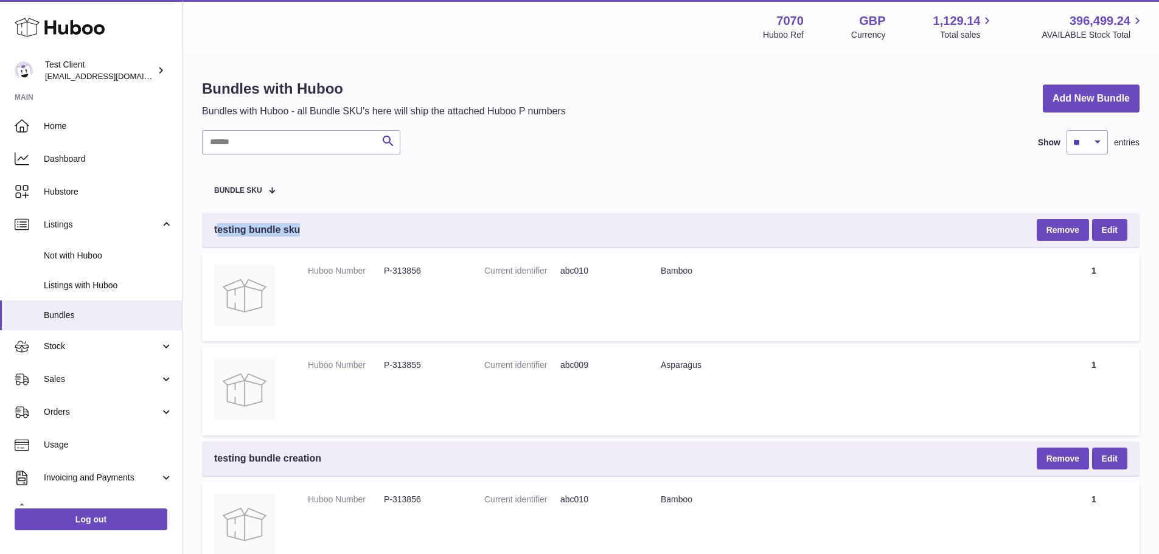
drag, startPoint x: 310, startPoint y: 229, endPoint x: 216, endPoint y: 229, distance: 94.3
click at [216, 229] on div "testing bundle sku Remove Edit" at bounding box center [670, 230] width 937 height 34
click at [284, 229] on span "testing bundle sku" at bounding box center [257, 229] width 86 height 13
drag, startPoint x: 209, startPoint y: 229, endPoint x: 305, endPoint y: 226, distance: 95.6
click at [305, 226] on div "testing bundle sku Remove Edit" at bounding box center [670, 230] width 937 height 34
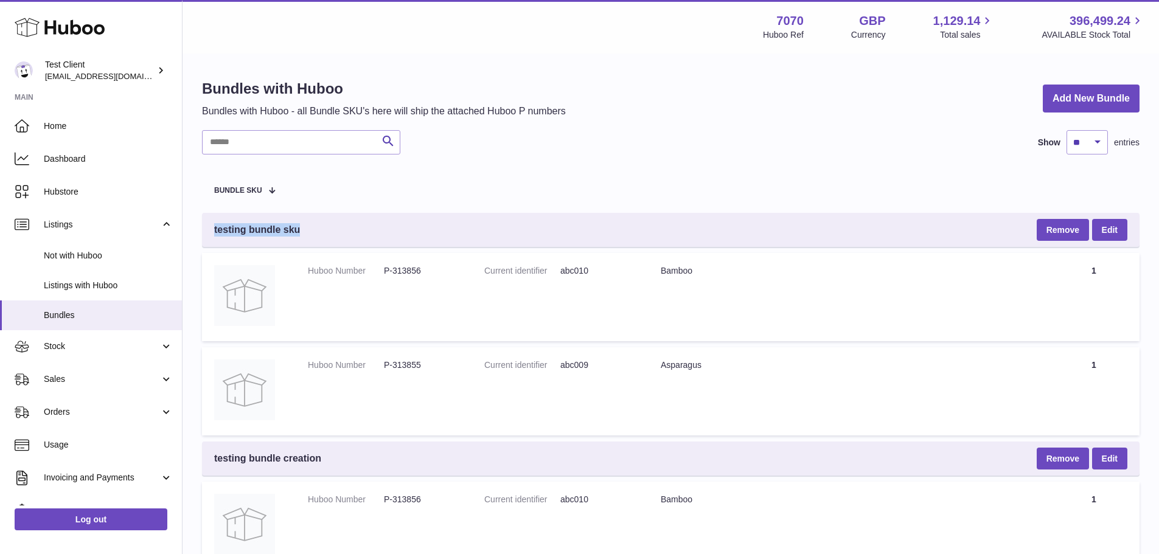
click at [304, 227] on div "testing bundle sku Remove Edit" at bounding box center [670, 230] width 937 height 34
drag, startPoint x: 302, startPoint y: 229, endPoint x: 211, endPoint y: 226, distance: 91.3
click at [211, 226] on div "testing bundle sku Remove Edit" at bounding box center [670, 230] width 937 height 34
click at [408, 231] on div "testing bundle sku Remove Edit" at bounding box center [670, 230] width 937 height 34
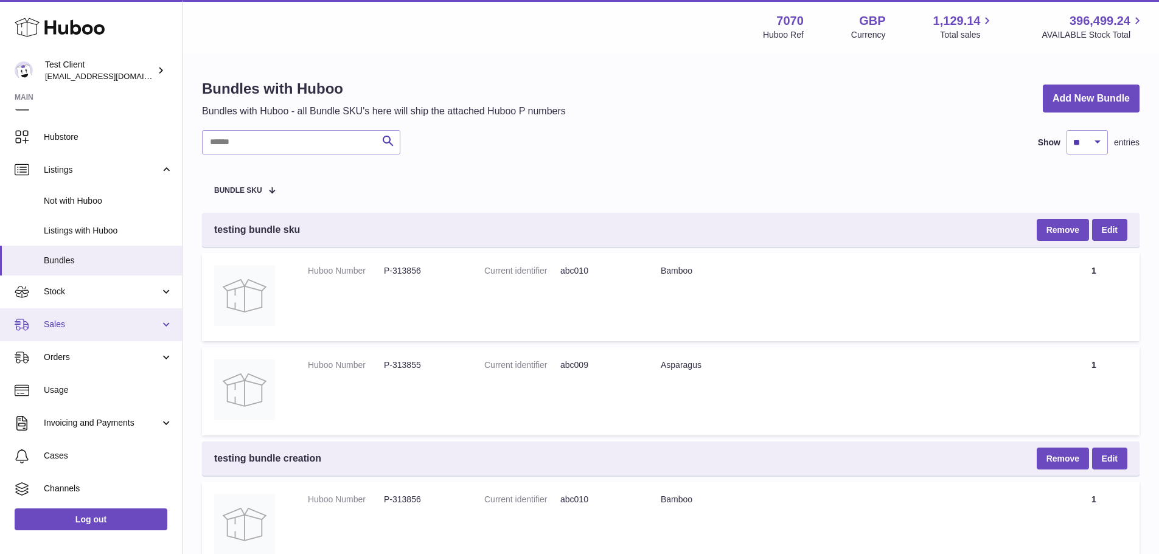
scroll to position [120, 0]
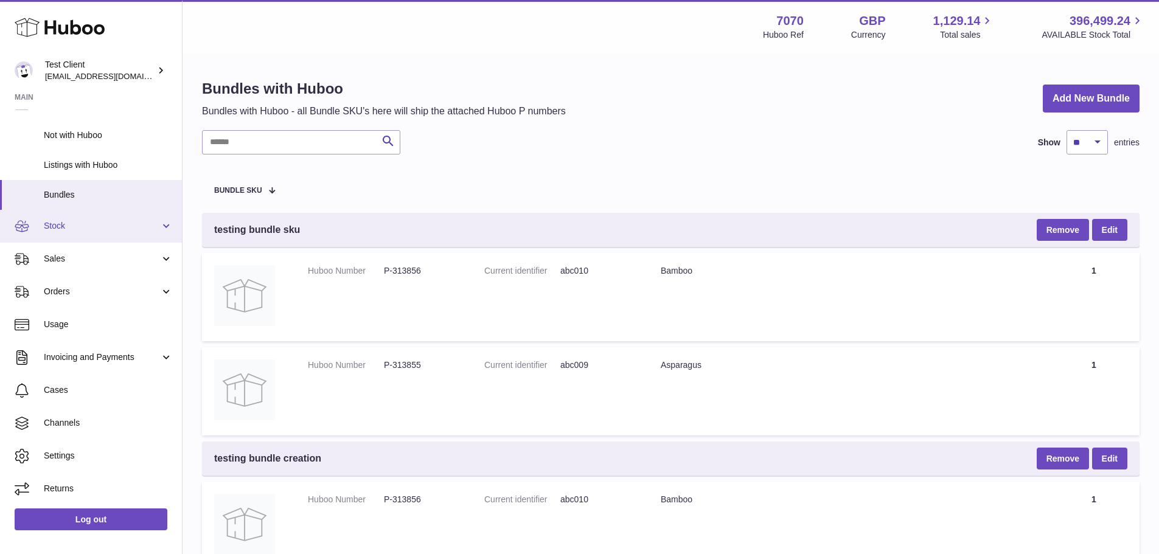
click at [114, 229] on span "Stock" at bounding box center [102, 226] width 116 height 12
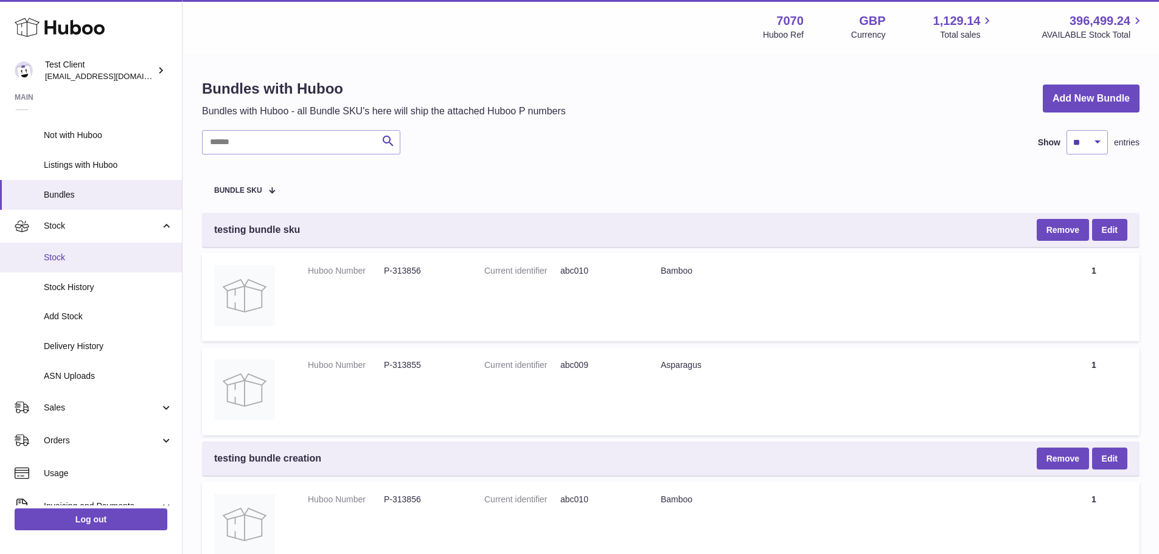
click at [109, 253] on span "Stock" at bounding box center [108, 258] width 129 height 12
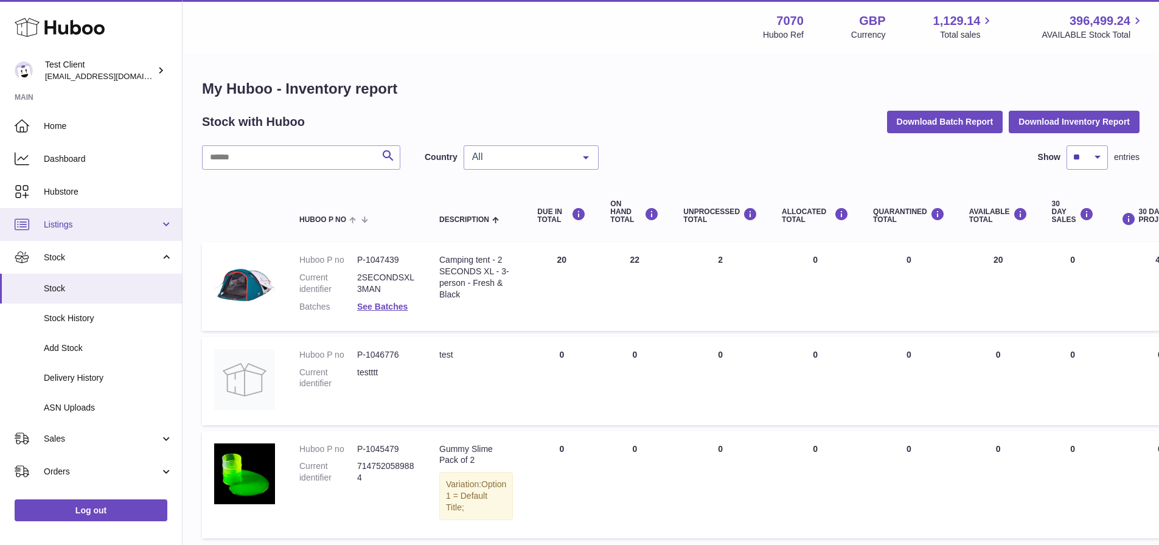
click at [86, 224] on span "Listings" at bounding box center [102, 225] width 116 height 12
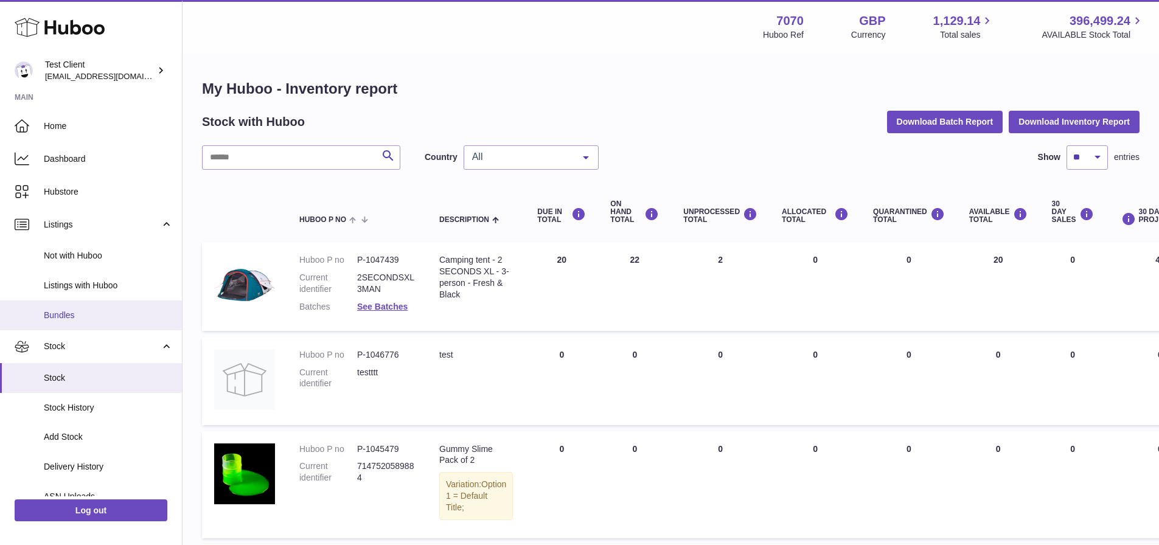
click at [88, 318] on span "Bundles" at bounding box center [108, 316] width 129 height 12
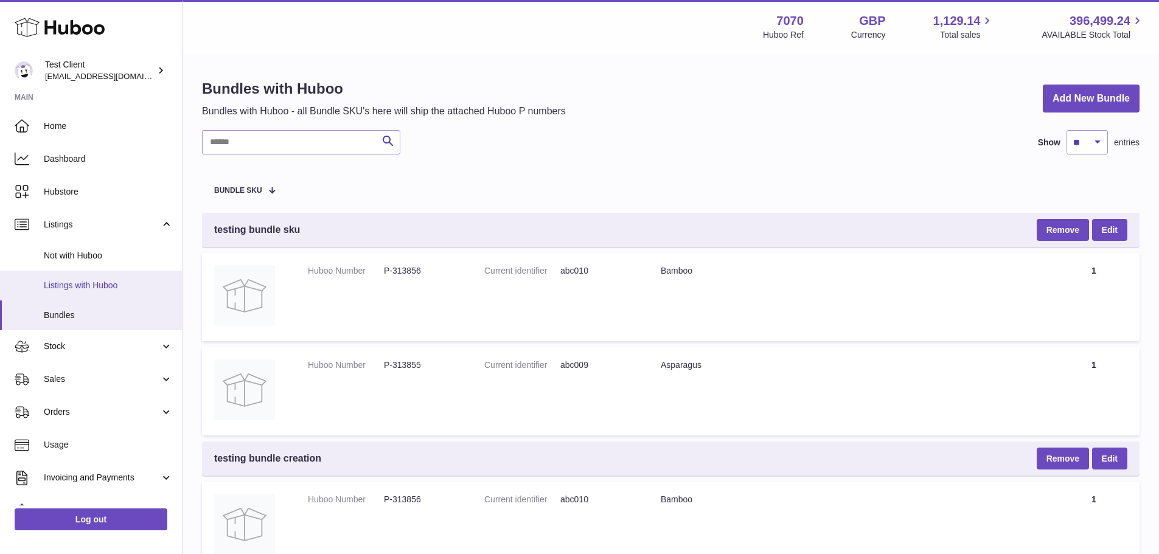
click at [95, 288] on span "Listings with Huboo" at bounding box center [108, 286] width 129 height 12
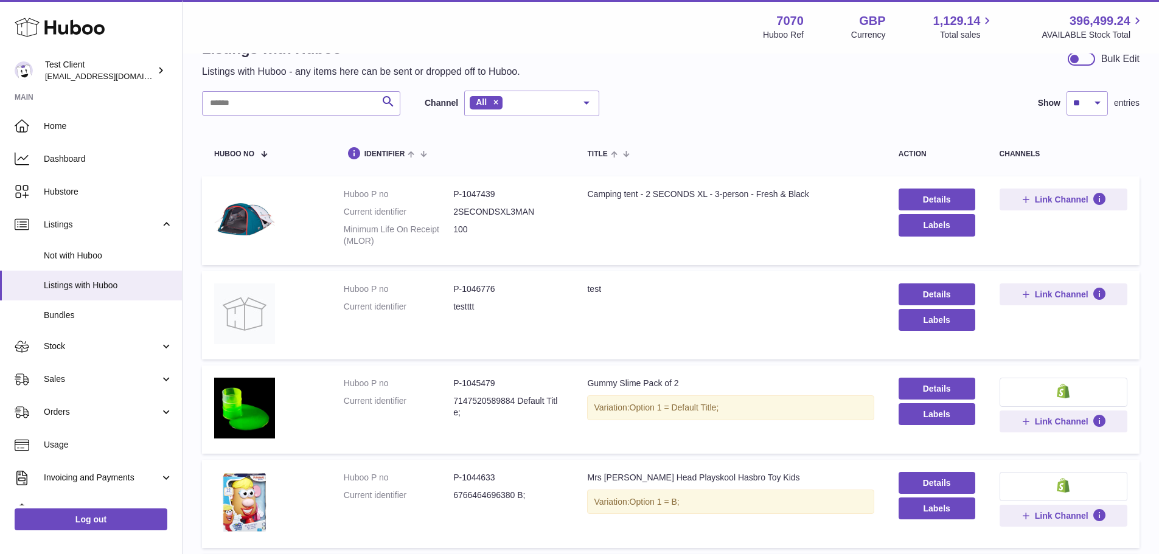
scroll to position [61, 0]
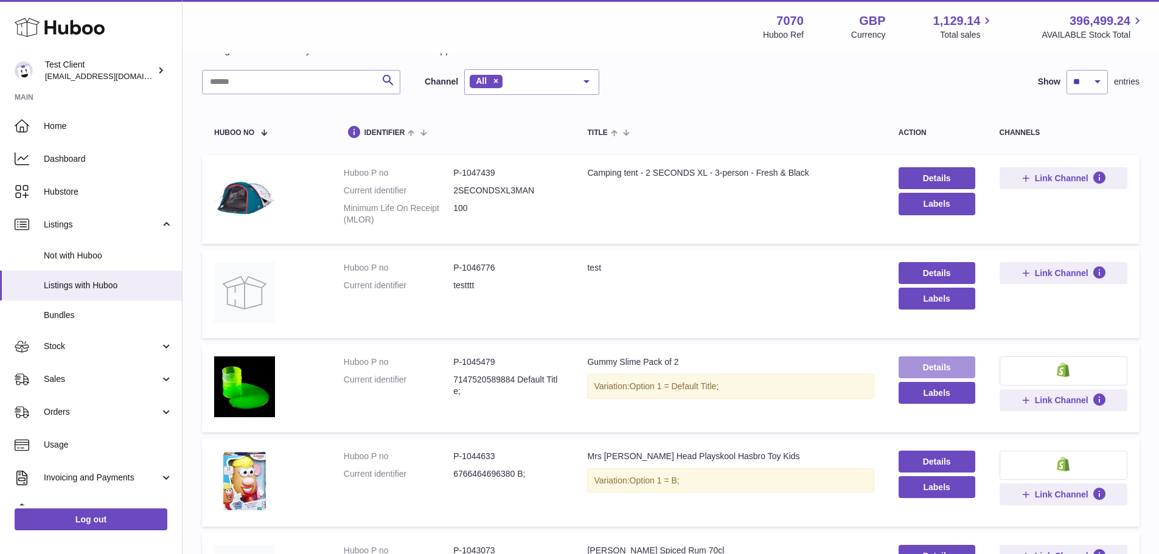
click at [943, 364] on link "Details" at bounding box center [936, 367] width 77 height 22
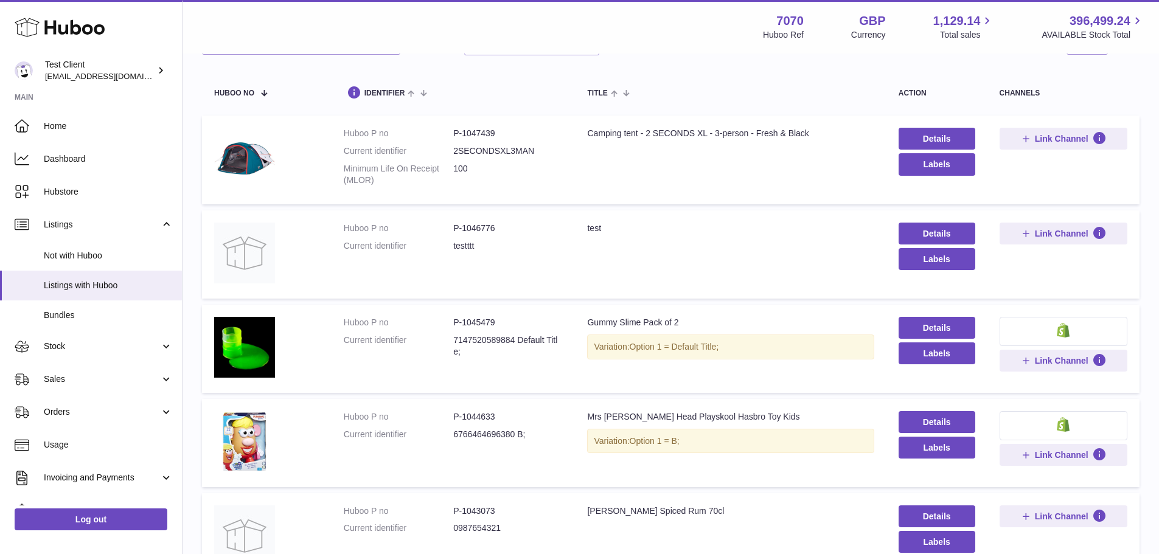
scroll to position [122, 0]
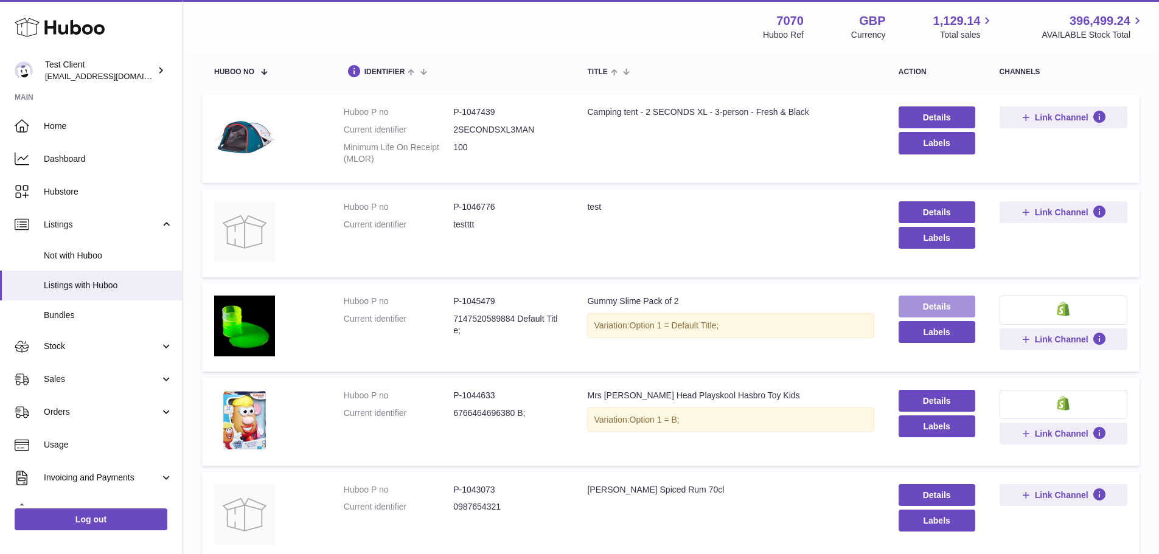
click at [931, 309] on link "Details" at bounding box center [936, 307] width 77 height 22
click at [937, 336] on button "Labels" at bounding box center [936, 332] width 77 height 22
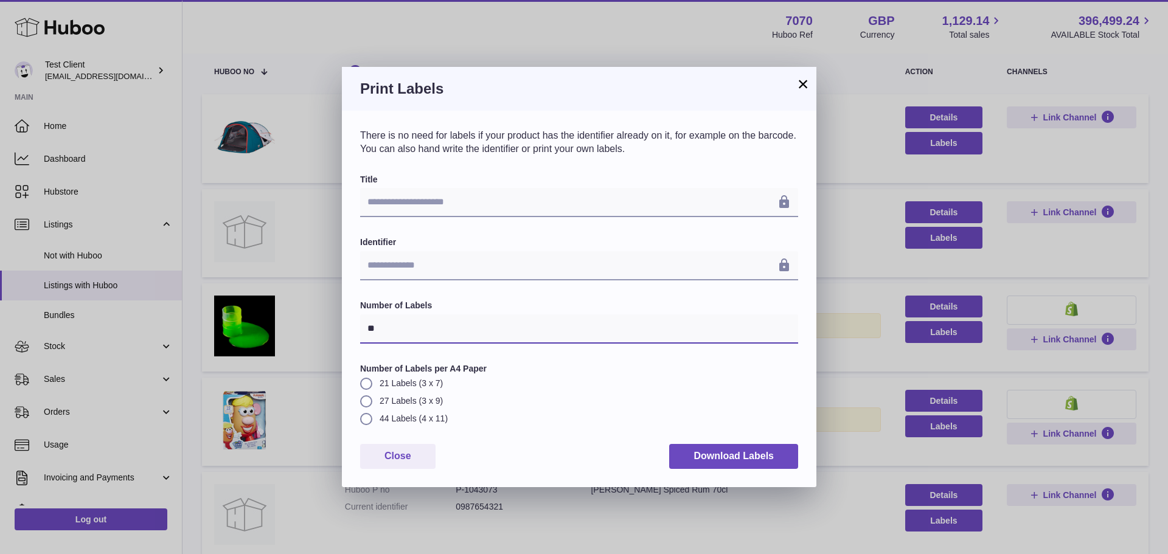
drag, startPoint x: 391, startPoint y: 335, endPoint x: 364, endPoint y: 329, distance: 27.9
click at [364, 329] on input "**" at bounding box center [579, 328] width 438 height 29
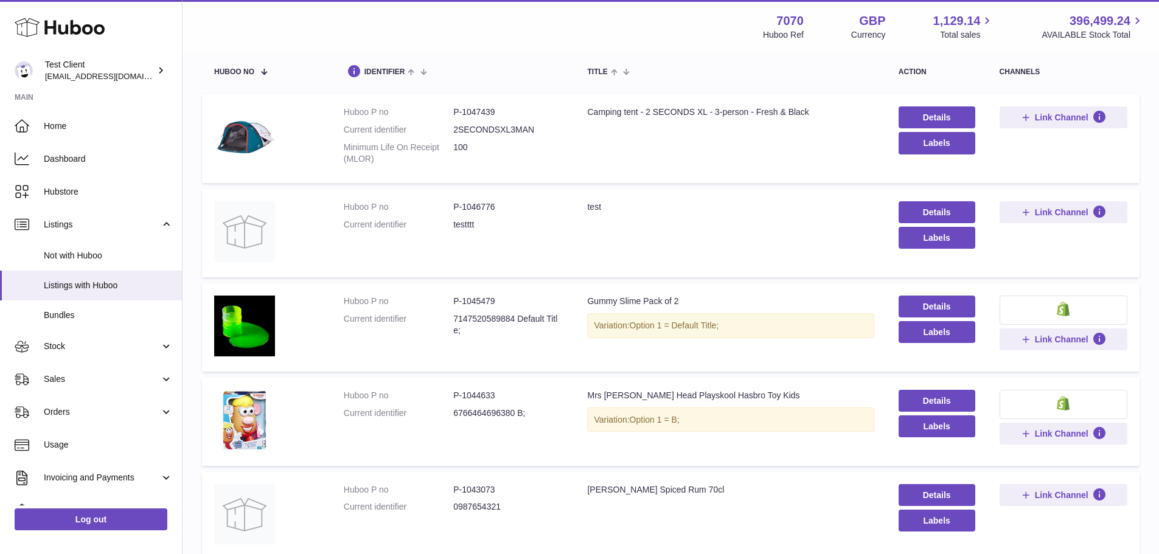
click at [410, 51] on div "**********" at bounding box center [579, 277] width 1159 height 554
click at [929, 423] on button "Labels" at bounding box center [936, 426] width 77 height 22
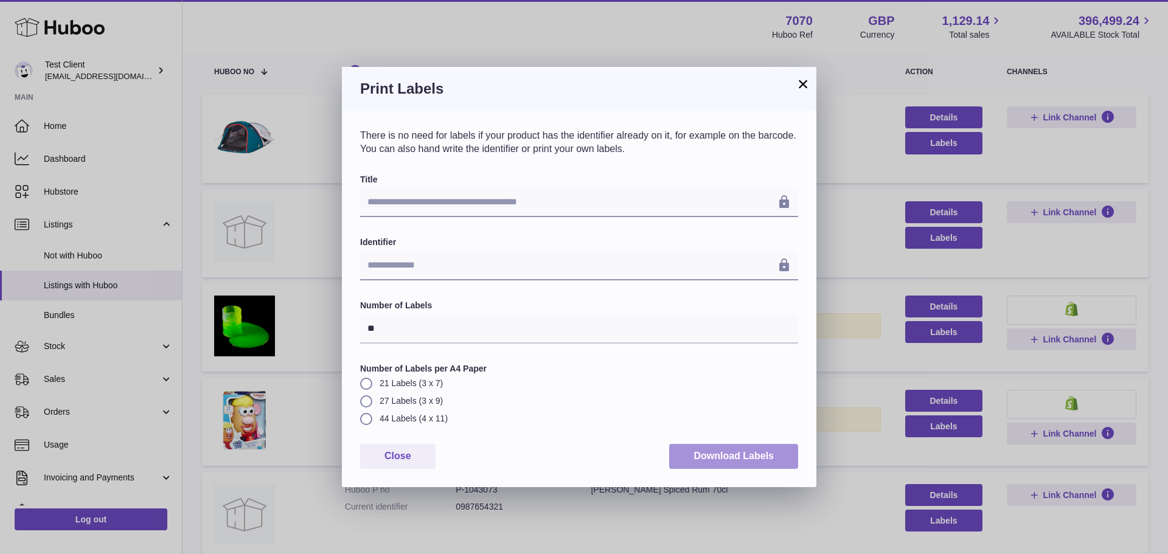
click at [712, 462] on button "Download Labels" at bounding box center [733, 456] width 129 height 25
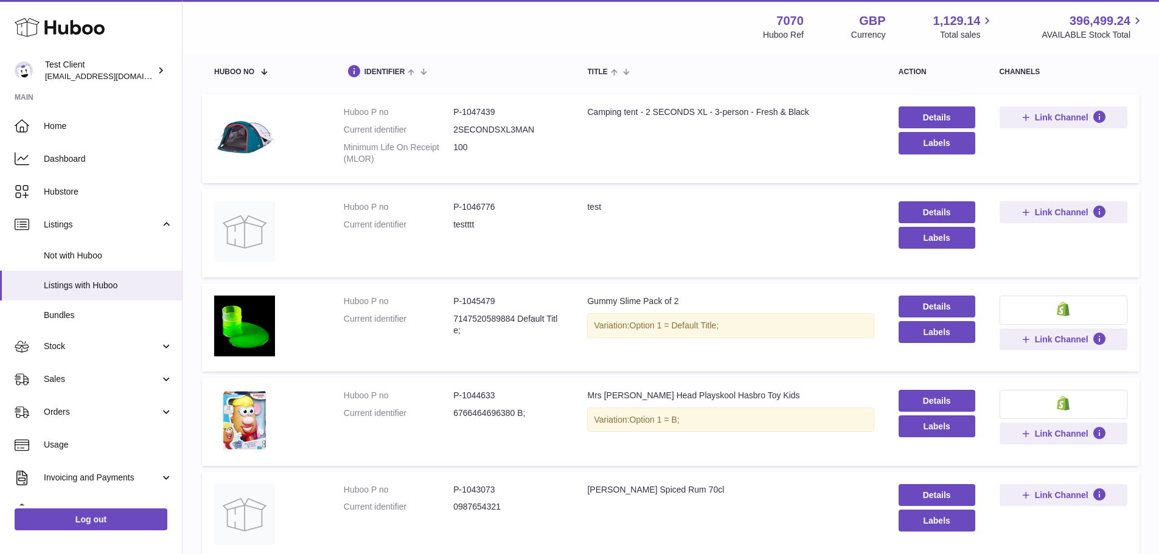
click at [422, 26] on div at bounding box center [579, 277] width 1159 height 554
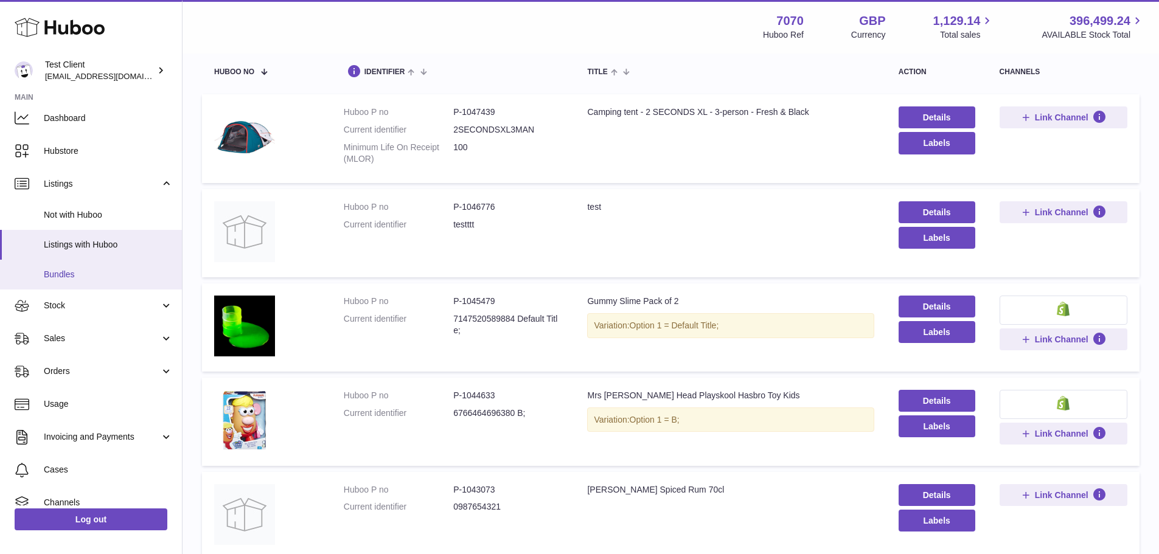
scroll to position [61, 0]
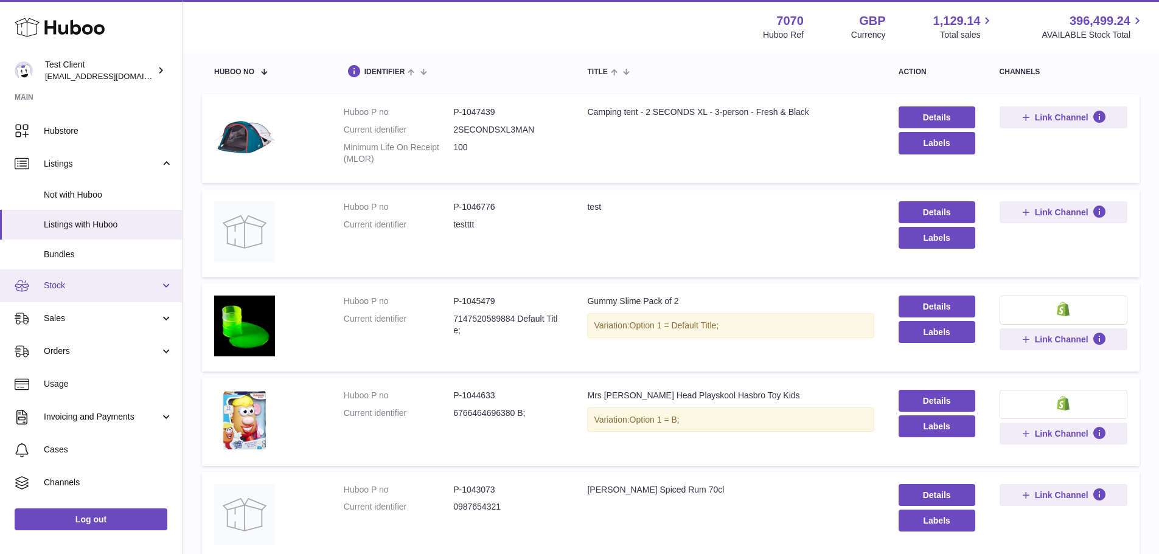
click at [99, 290] on span "Stock" at bounding box center [102, 286] width 116 height 12
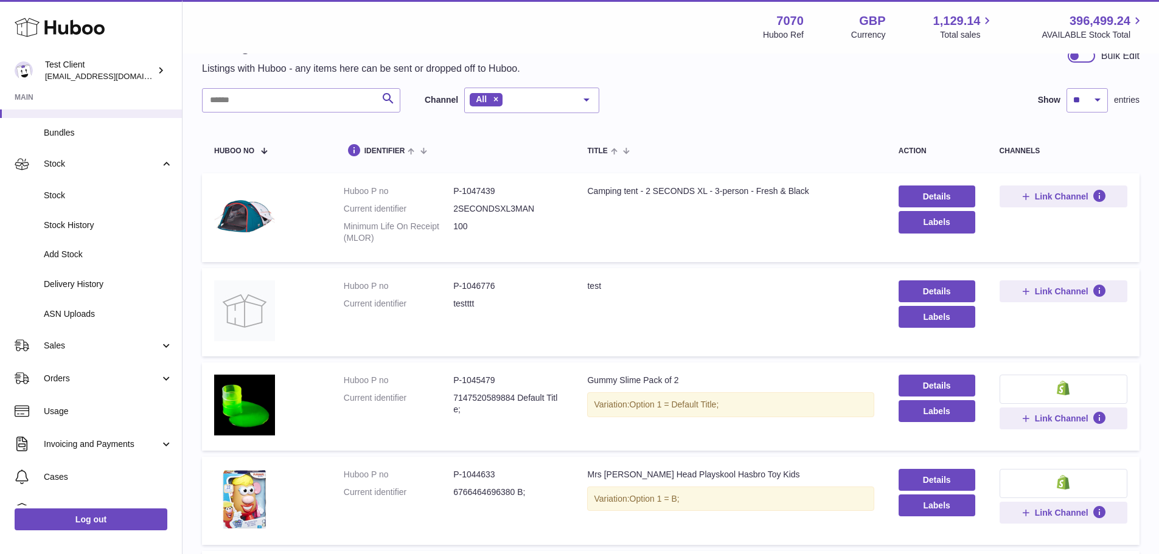
scroll to position [0, 0]
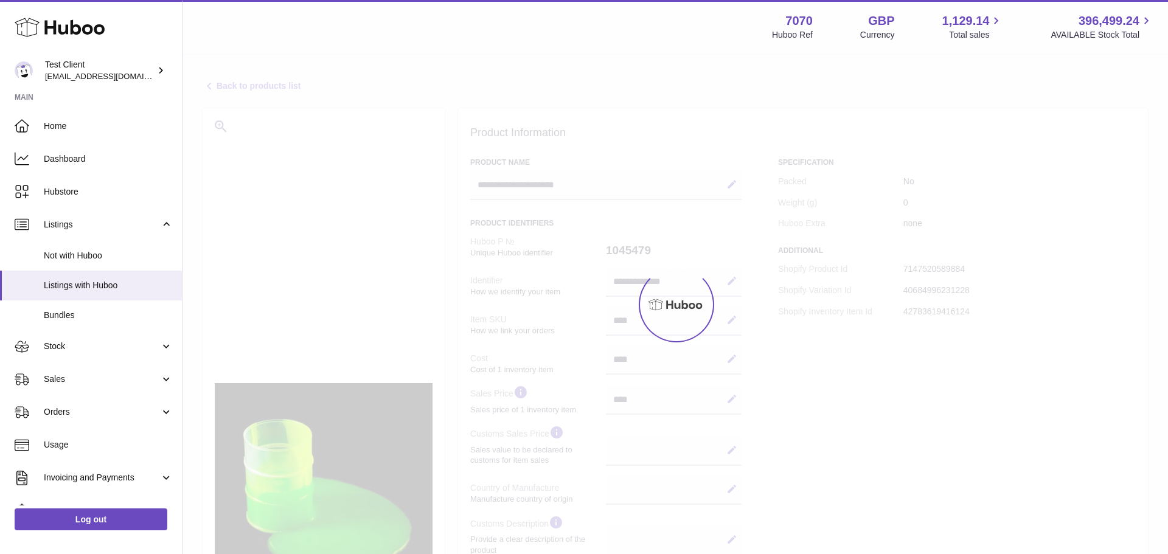
select select
select select "****"
select select
select select "****"
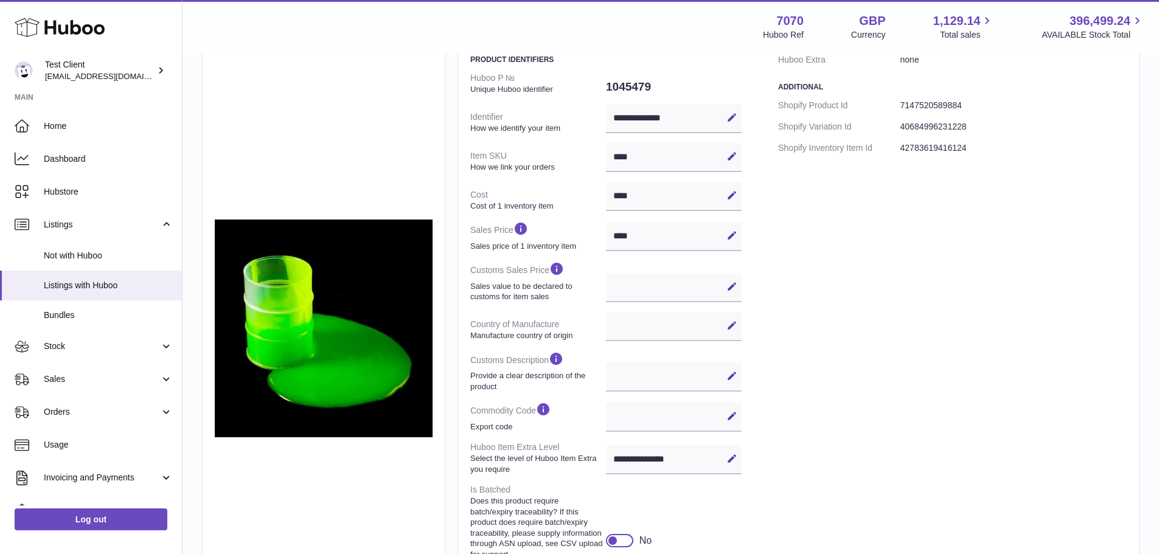
scroll to position [182, 0]
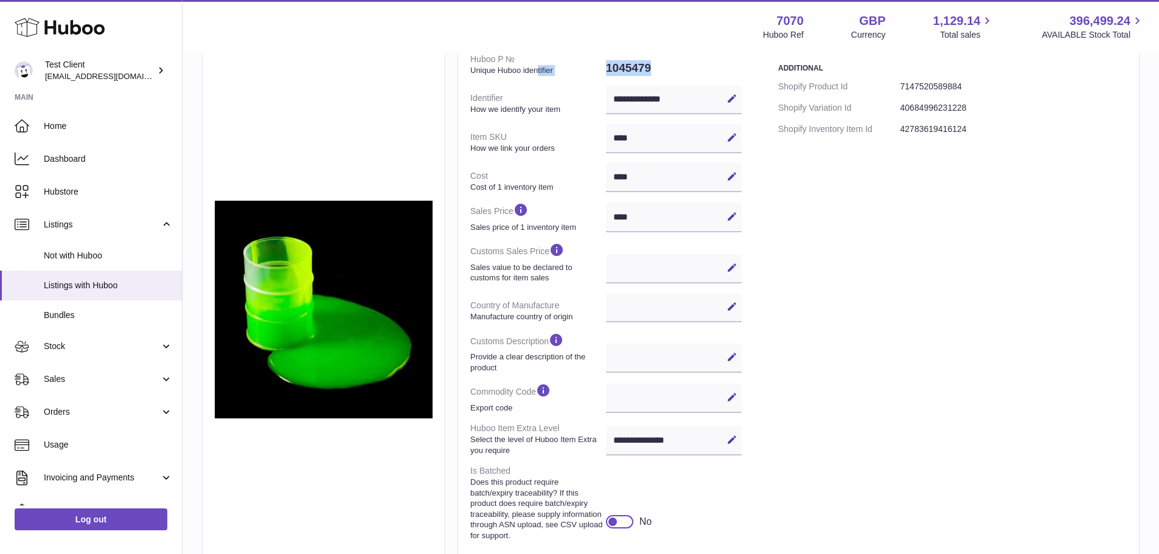
drag, startPoint x: 539, startPoint y: 69, endPoint x: 650, endPoint y: 63, distance: 111.4
click at [650, 63] on dl "**********" at bounding box center [605, 321] width 271 height 544
click at [658, 64] on dd "1045479" at bounding box center [674, 68] width 136 height 26
drag, startPoint x: 611, startPoint y: 99, endPoint x: 682, endPoint y: 100, distance: 70.6
click at [682, 99] on div "**********" at bounding box center [674, 99] width 136 height 29
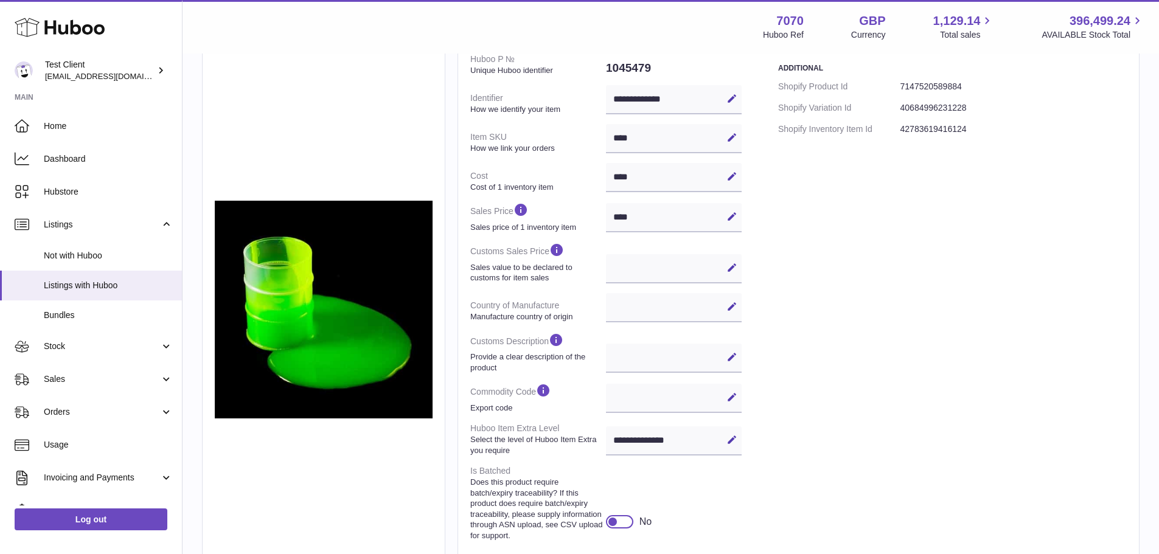
drag, startPoint x: 662, startPoint y: 141, endPoint x: 587, endPoint y: 140, distance: 75.4
click at [587, 140] on dl "**********" at bounding box center [605, 321] width 271 height 544
click at [630, 179] on div "**** Edit Cancel Save" at bounding box center [674, 177] width 136 height 29
drag, startPoint x: 644, startPoint y: 217, endPoint x: 597, endPoint y: 218, distance: 46.2
click at [597, 218] on dl "**********" at bounding box center [605, 321] width 271 height 544
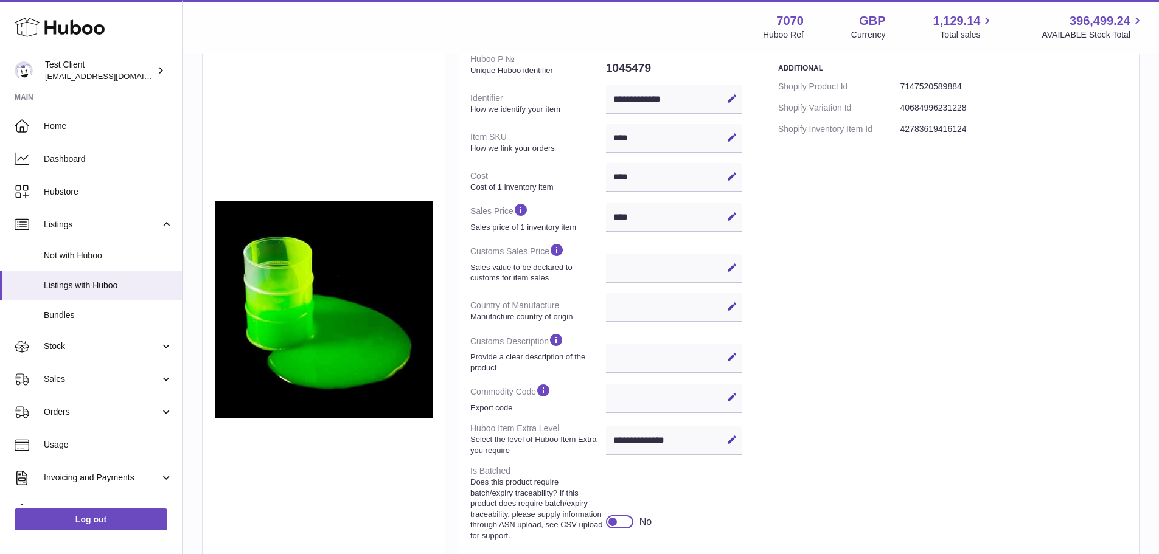
click at [637, 179] on div "**** Edit Cancel Save" at bounding box center [674, 177] width 136 height 29
drag, startPoint x: 634, startPoint y: 172, endPoint x: 599, endPoint y: 169, distance: 34.8
click at [600, 169] on dl "**********" at bounding box center [605, 321] width 271 height 544
click at [658, 215] on div "**** Edit Cancel Save" at bounding box center [674, 217] width 136 height 29
drag, startPoint x: 648, startPoint y: 218, endPoint x: 607, endPoint y: 217, distance: 40.8
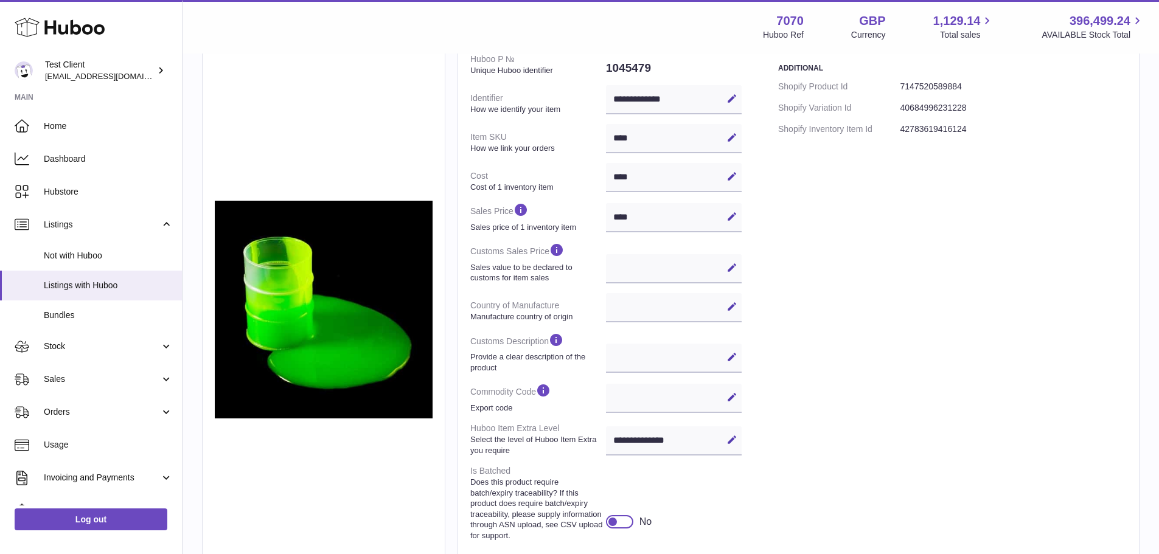
click at [607, 217] on div "**** Edit Cancel Save" at bounding box center [674, 217] width 136 height 29
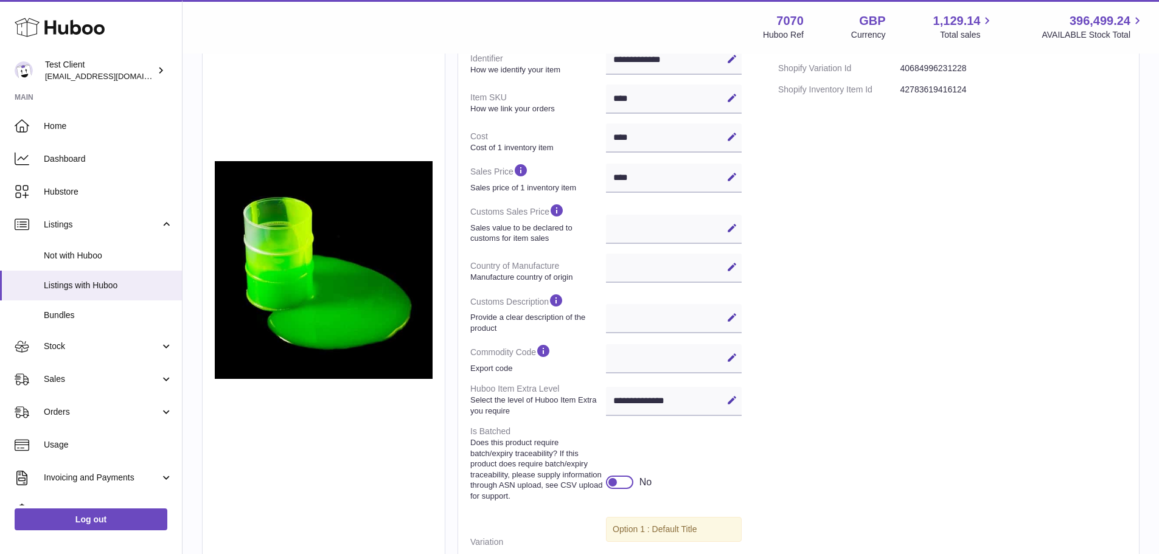
scroll to position [243, 0]
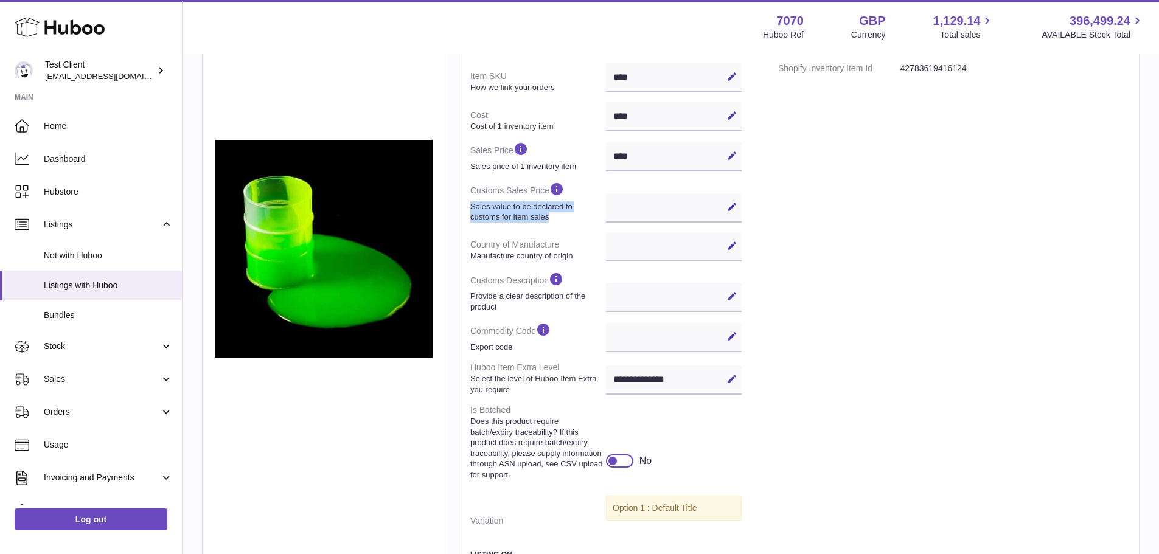
drag, startPoint x: 626, startPoint y: 203, endPoint x: 569, endPoint y: 190, distance: 58.6
click at [571, 190] on dl "**********" at bounding box center [605, 260] width 271 height 544
click at [636, 248] on div "**********" at bounding box center [674, 246] width 136 height 29
click at [653, 300] on div "Edit Cancel Save" at bounding box center [674, 297] width 136 height 29
click at [653, 341] on div "Edit Cancel Save" at bounding box center [674, 337] width 136 height 29
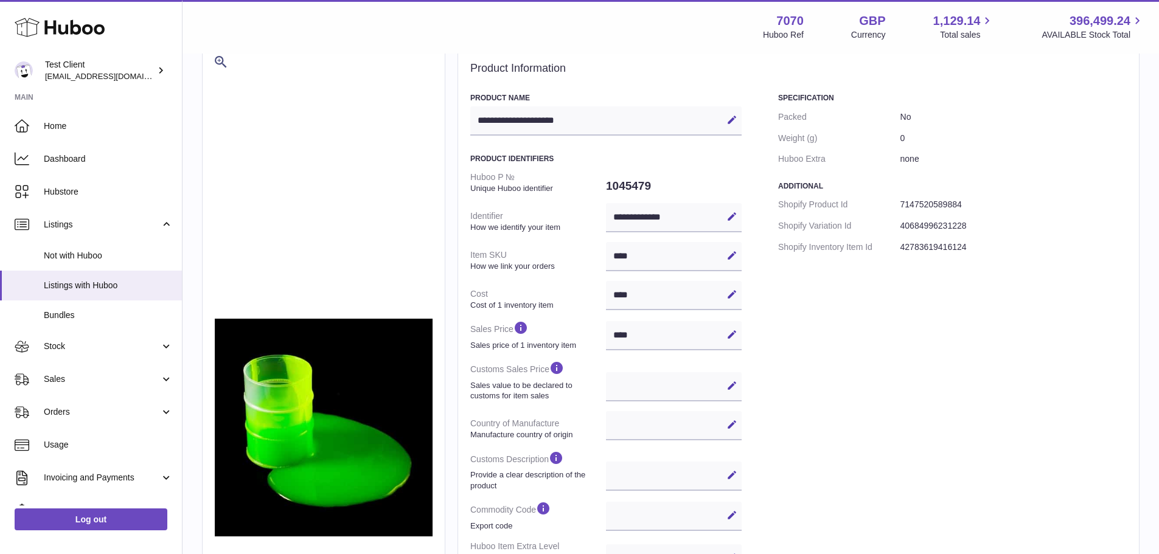
scroll to position [122, 0]
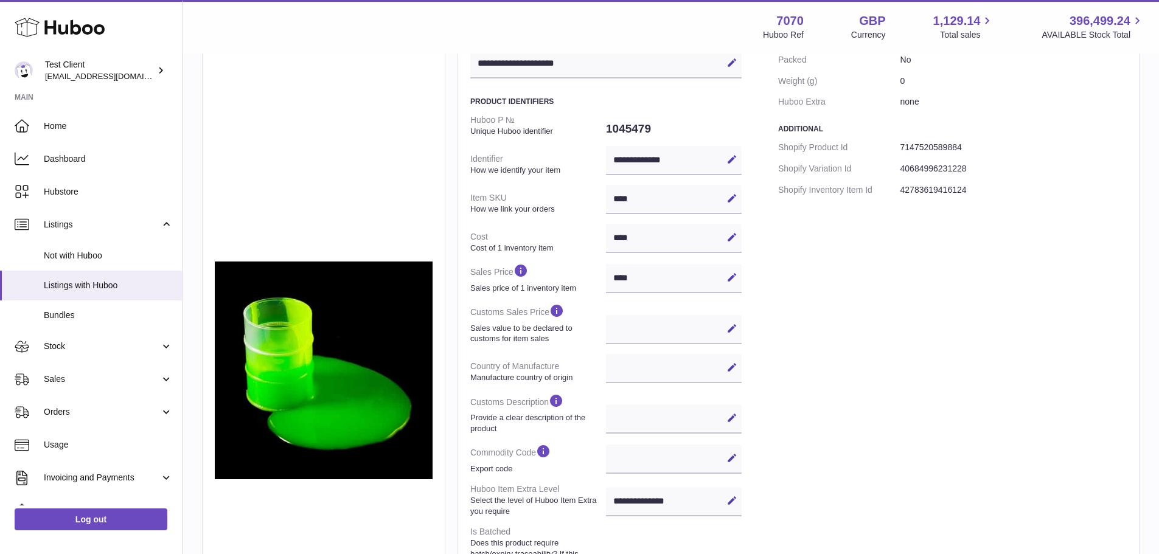
click at [639, 464] on div "Edit Cancel Save" at bounding box center [674, 459] width 136 height 29
click at [631, 420] on div "Edit Cancel Save" at bounding box center [674, 418] width 136 height 29
click at [631, 418] on div "Edit Cancel Save" at bounding box center [674, 418] width 136 height 29
click at [633, 378] on div "**********" at bounding box center [674, 368] width 136 height 29
click at [645, 331] on div "Edit Cancel Save" at bounding box center [674, 329] width 136 height 29
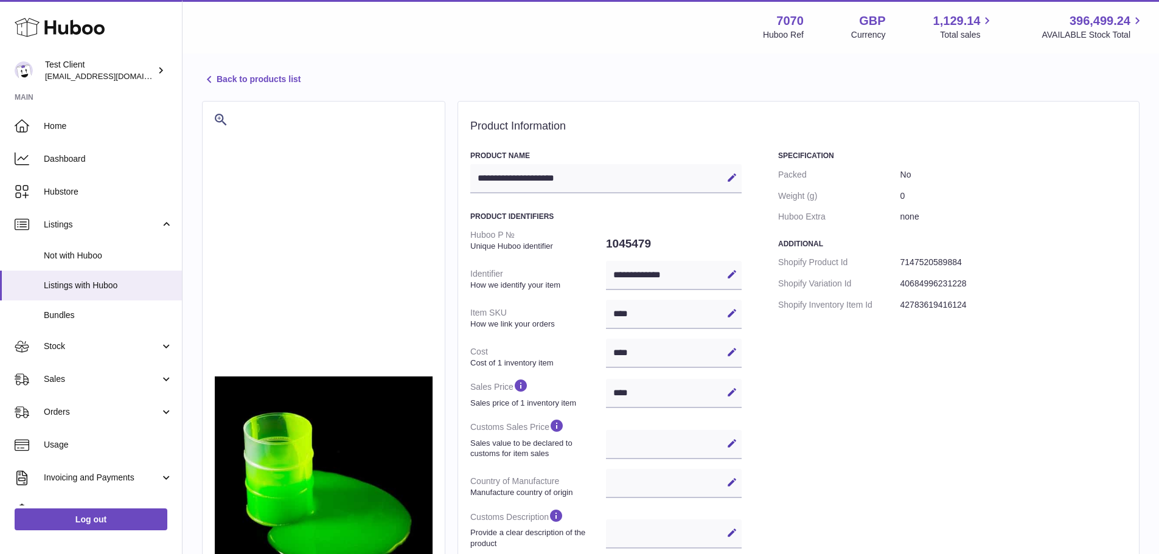
scroll to position [0, 0]
